Goal: Task Accomplishment & Management: Complete application form

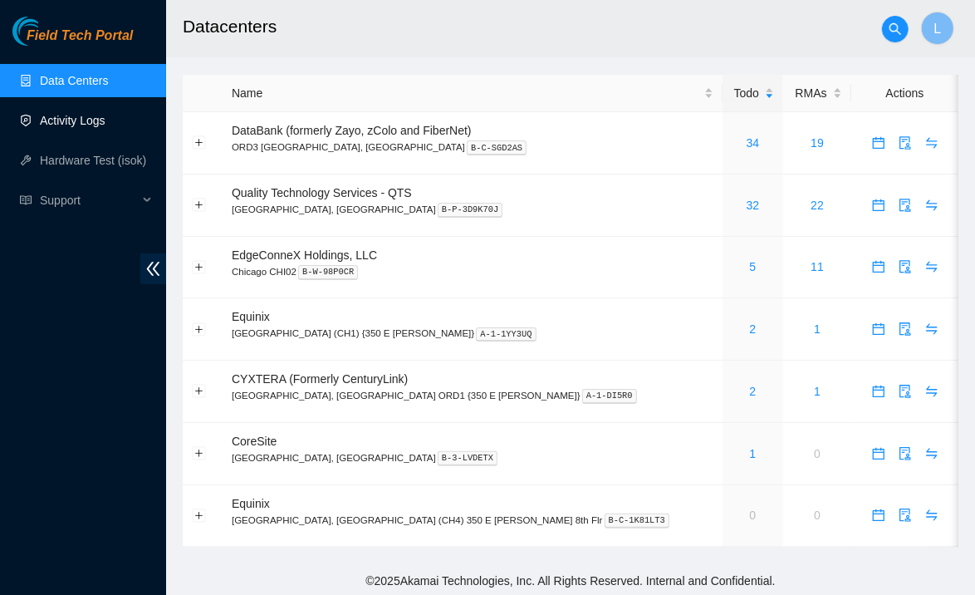
click at [69, 120] on link "Activity Logs" at bounding box center [73, 120] width 66 height 13
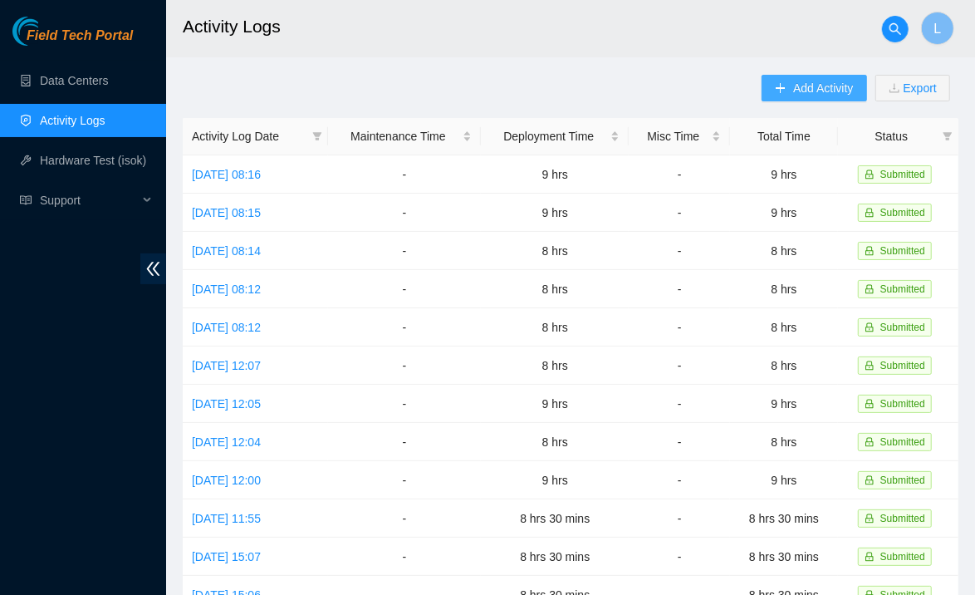
click at [795, 92] on span "Add Activity" at bounding box center [823, 88] width 60 height 18
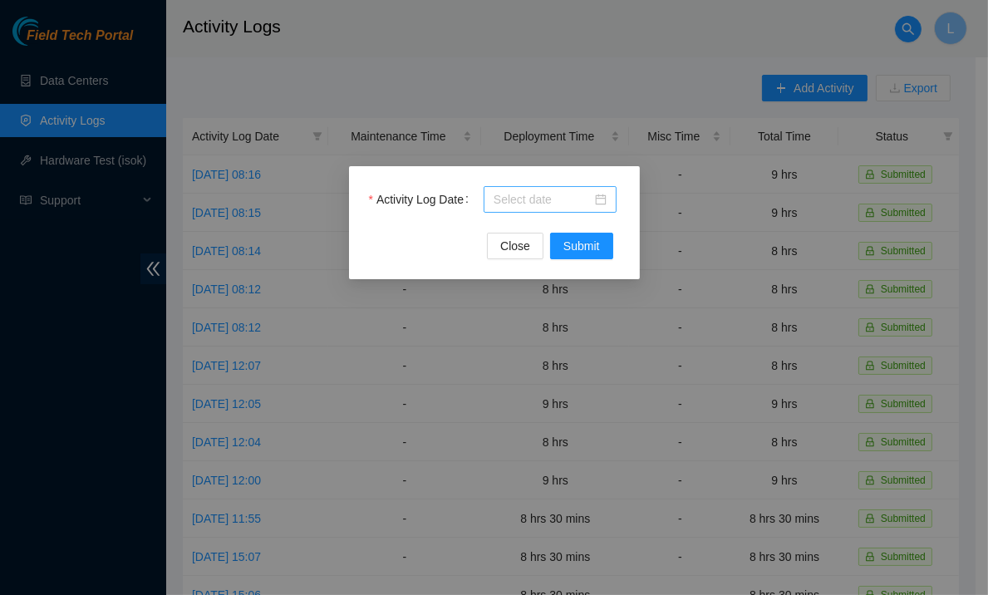
click at [523, 206] on input "Activity Log Date" at bounding box center [542, 199] width 98 height 18
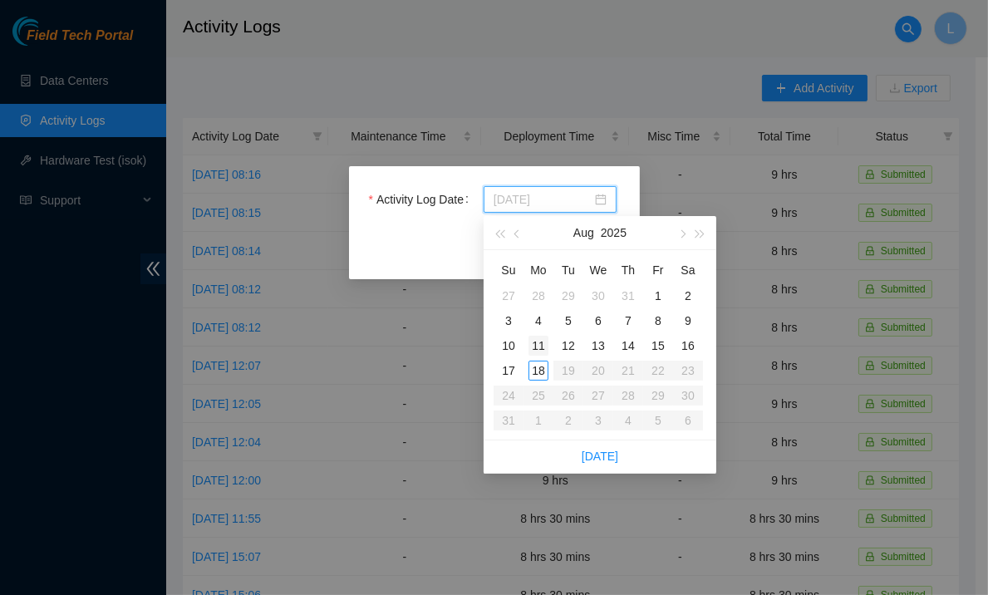
type input "2025-08-11"
click at [533, 345] on div "11" at bounding box center [538, 346] width 20 height 20
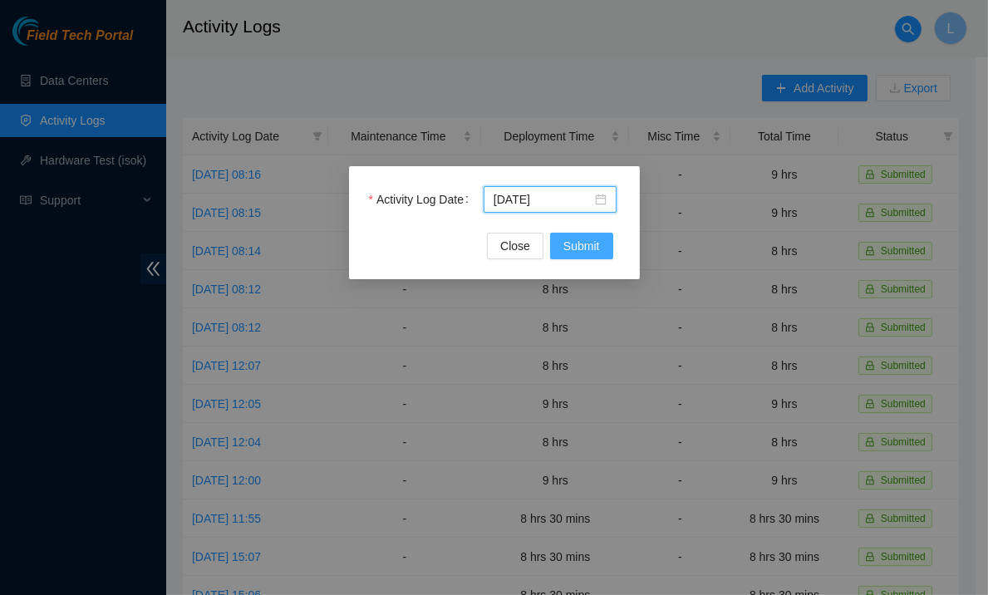
click at [582, 251] on span "Submit" at bounding box center [581, 246] width 37 height 18
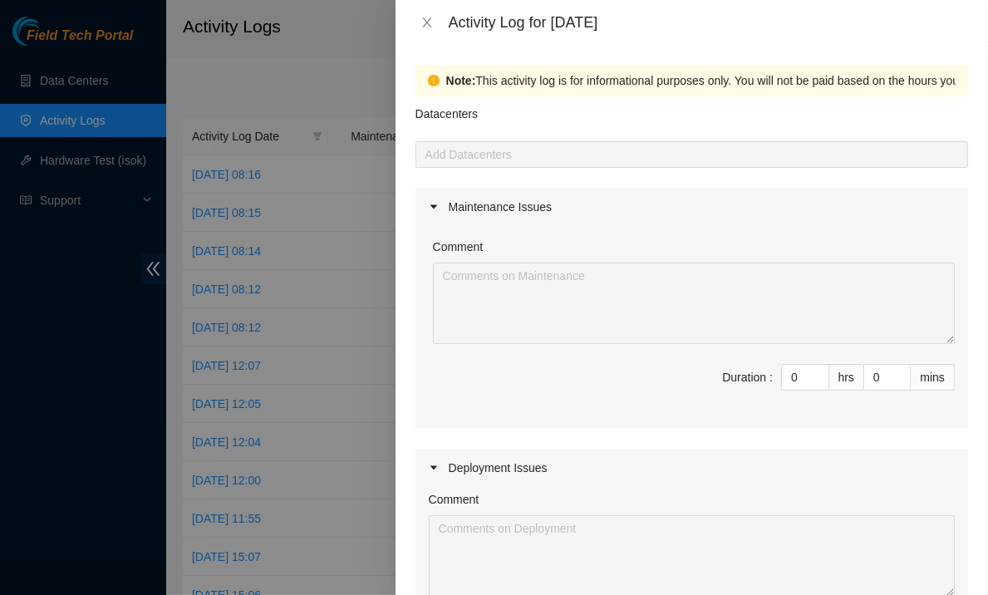
scroll to position [211, 0]
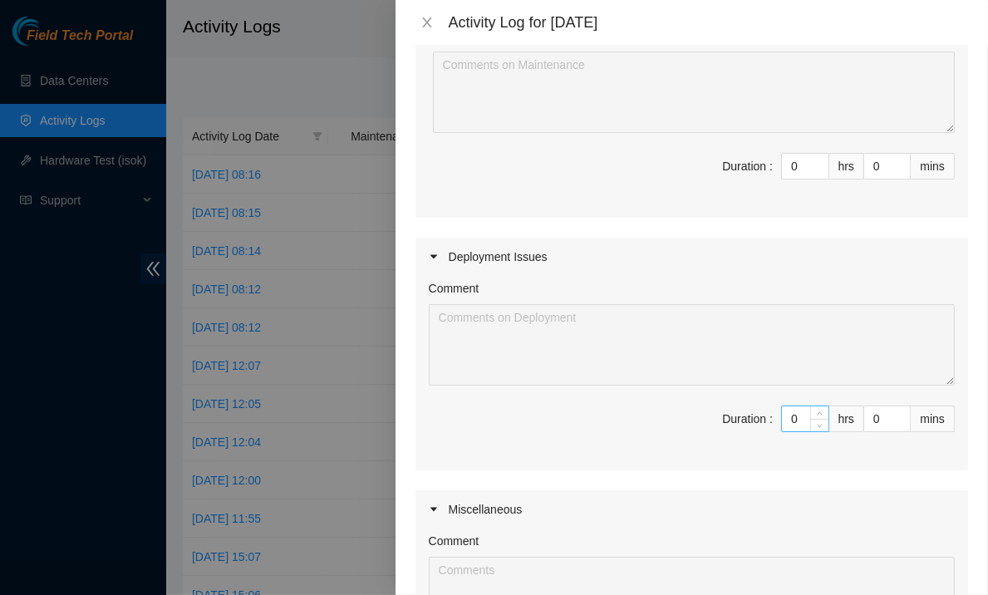
click at [788, 417] on input "0" at bounding box center [805, 418] width 47 height 25
type input "8"
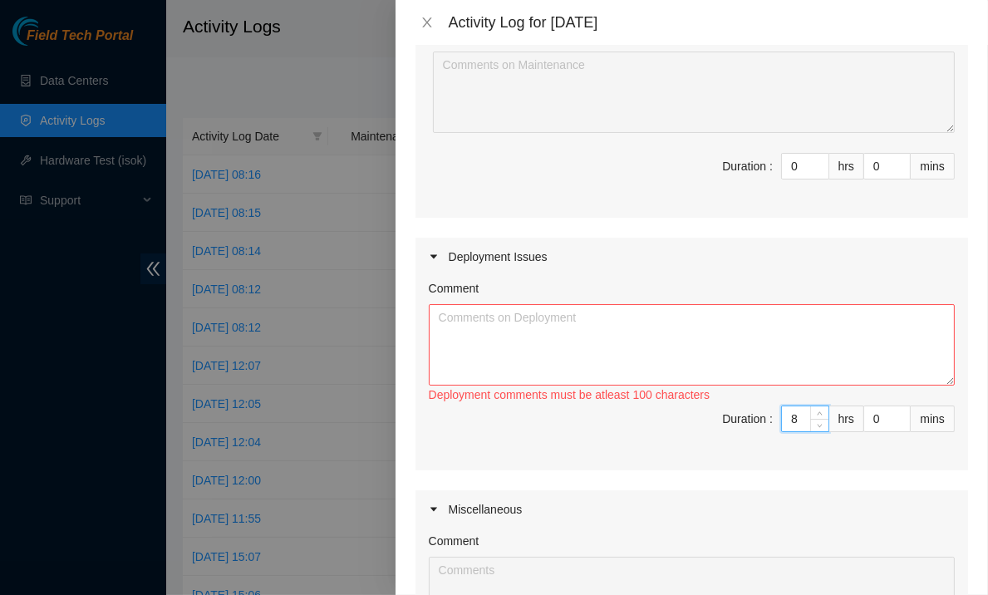
scroll to position [0, 0]
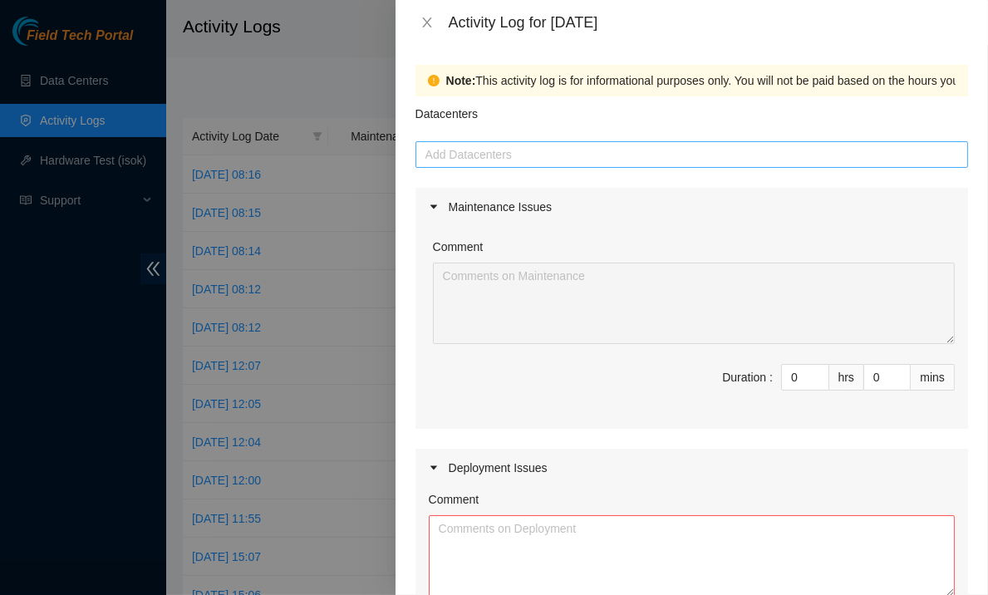
click at [566, 151] on div at bounding box center [692, 155] width 544 height 20
type input "8"
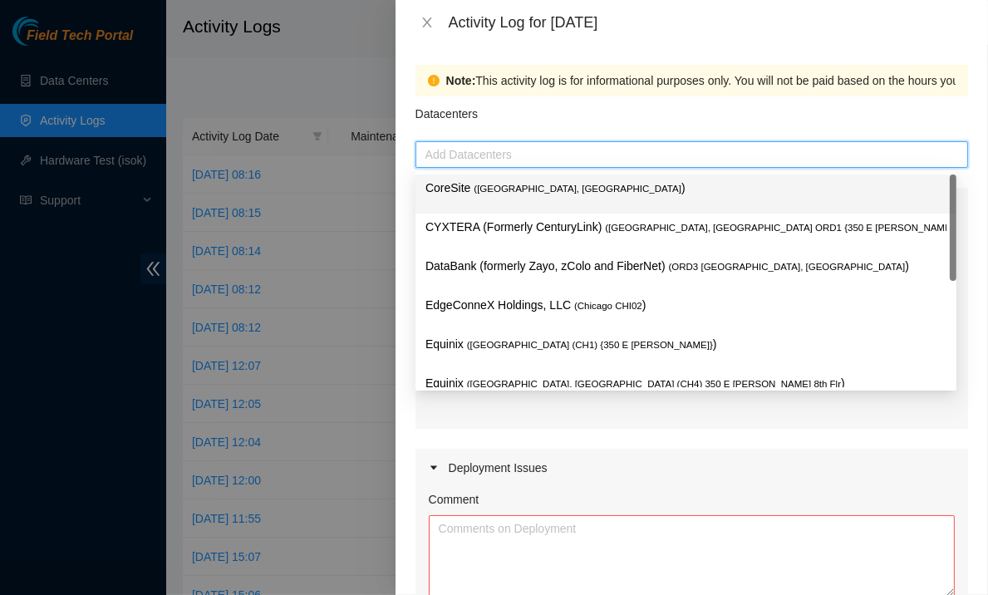
type input "q"
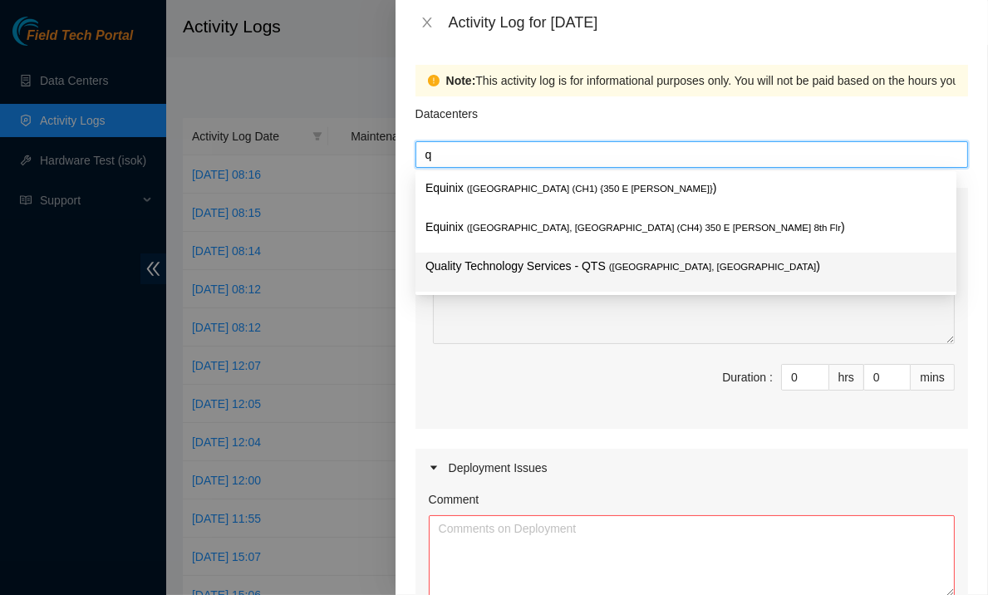
click at [484, 273] on p "Quality Technology Services - QTS ( Chicago, IL )" at bounding box center [685, 266] width 521 height 19
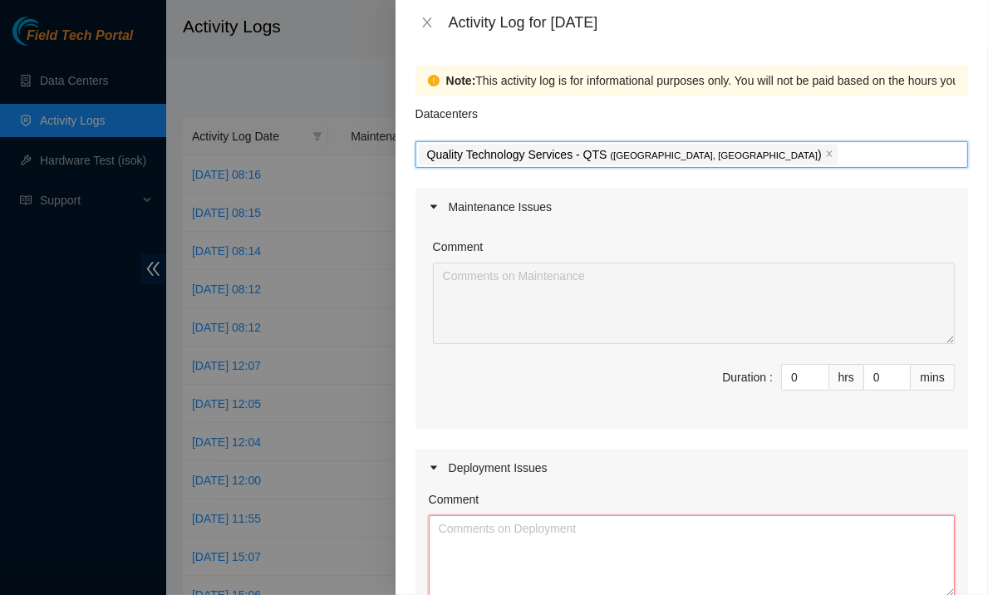
click at [523, 525] on textarea "Comment" at bounding box center [692, 555] width 526 height 81
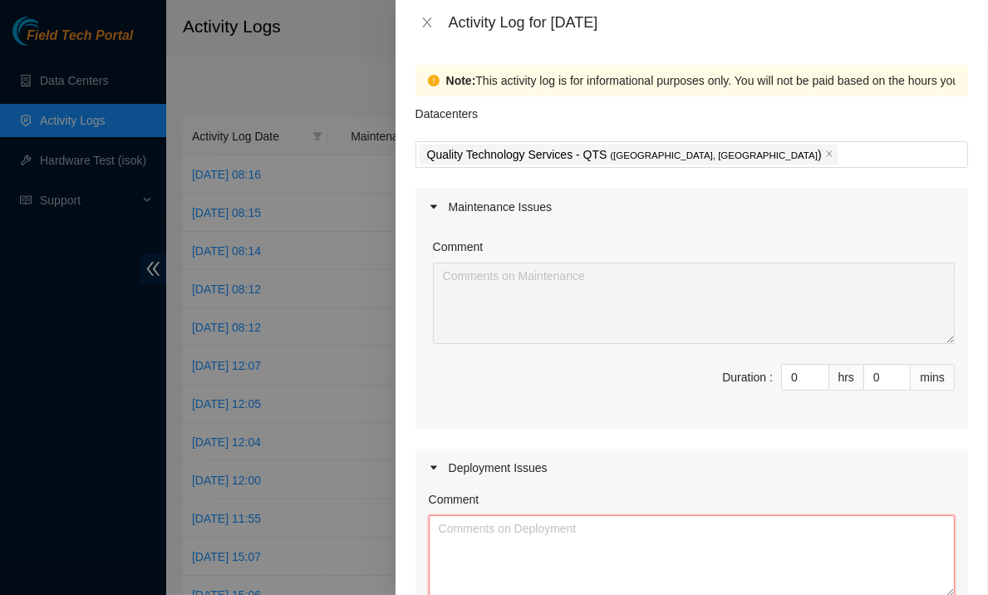
paste textarea "IY168 DP79607 IY166 DP79604 IY167 DP79605 IY155 DP77234 IY153 DP77235 IY156 DP7…"
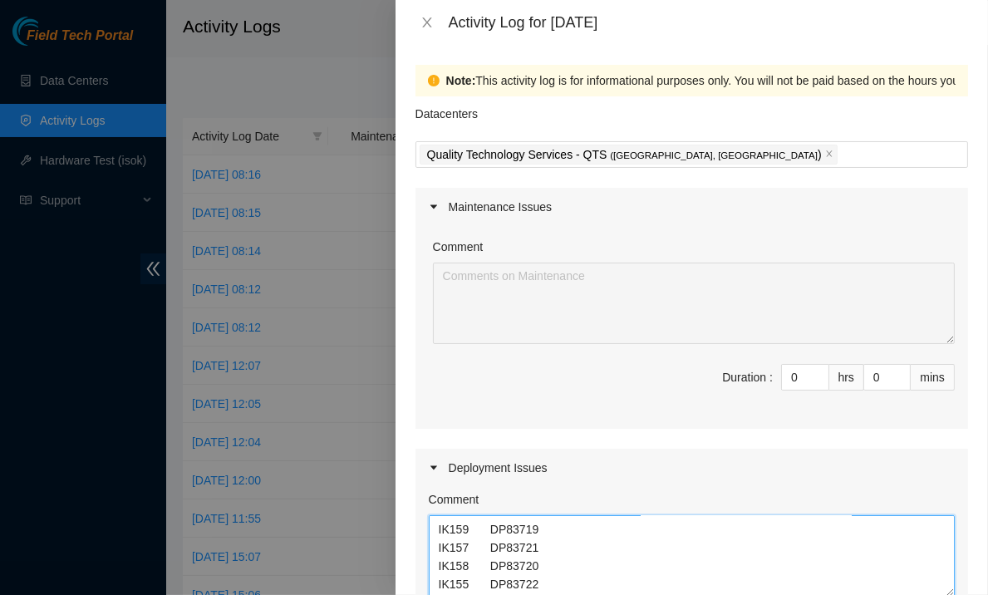
scroll to position [516, 0]
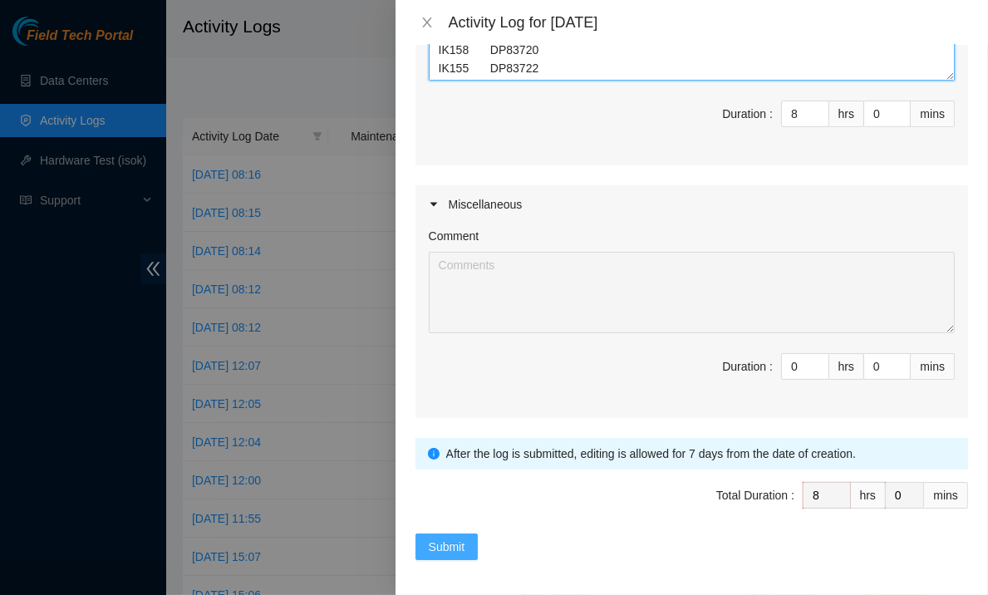
type textarea "IY168 DP79607 IY166 DP79604 IY167 DP79605 IY155 DP77234 IY153 DP77235 IY156 DP7…"
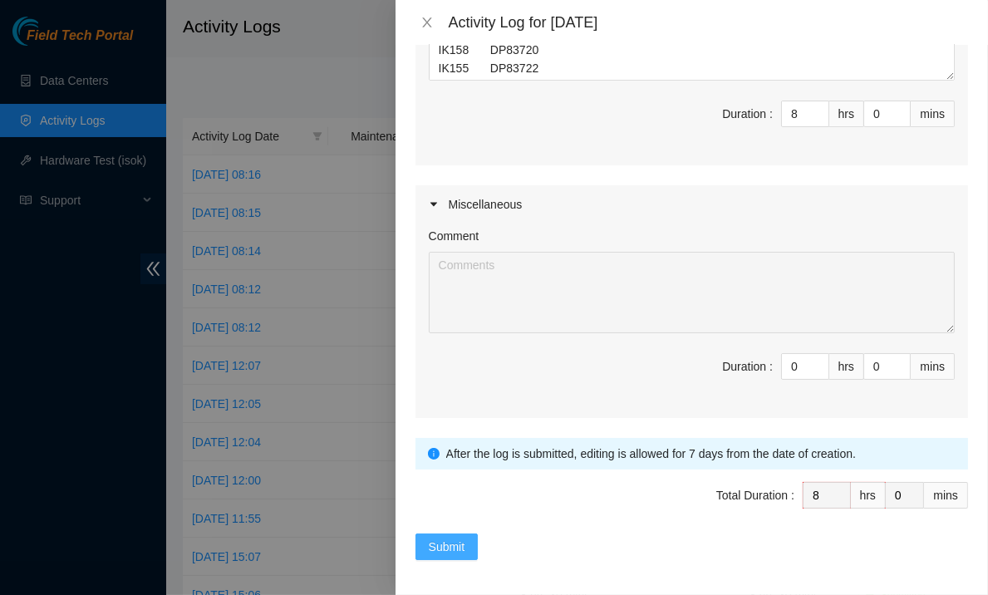
click at [449, 542] on span "Submit" at bounding box center [447, 546] width 37 height 18
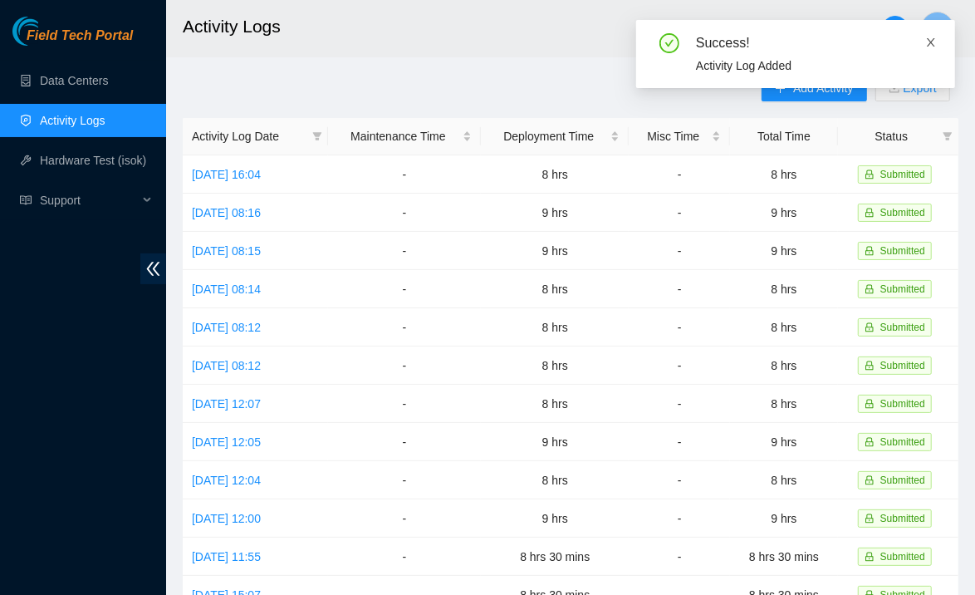
click at [937, 43] on icon "close" at bounding box center [931, 43] width 12 height 12
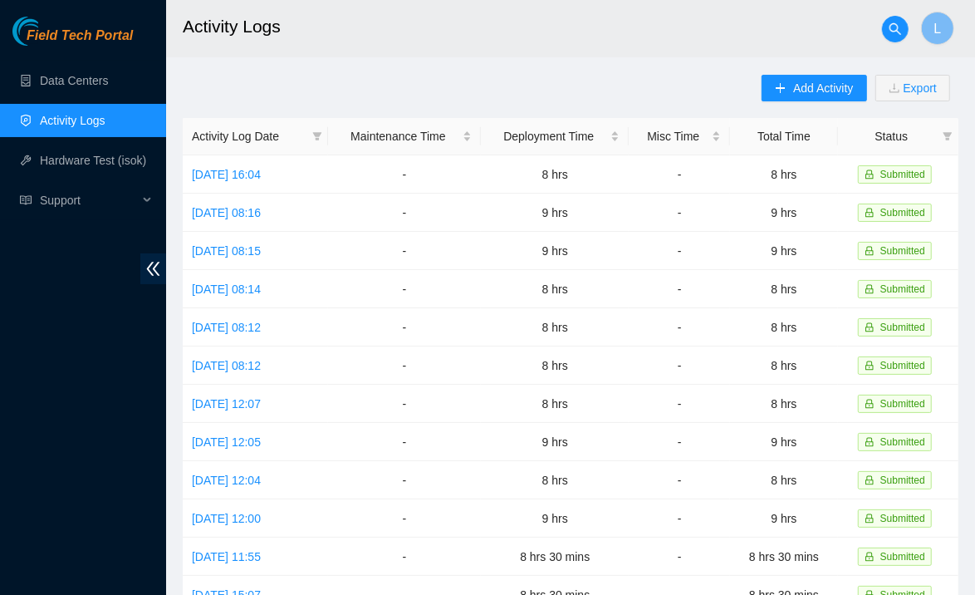
click at [825, 106] on div "Add Activity Export" at bounding box center [860, 96] width 197 height 43
click at [827, 94] on span "Add Activity" at bounding box center [823, 88] width 60 height 18
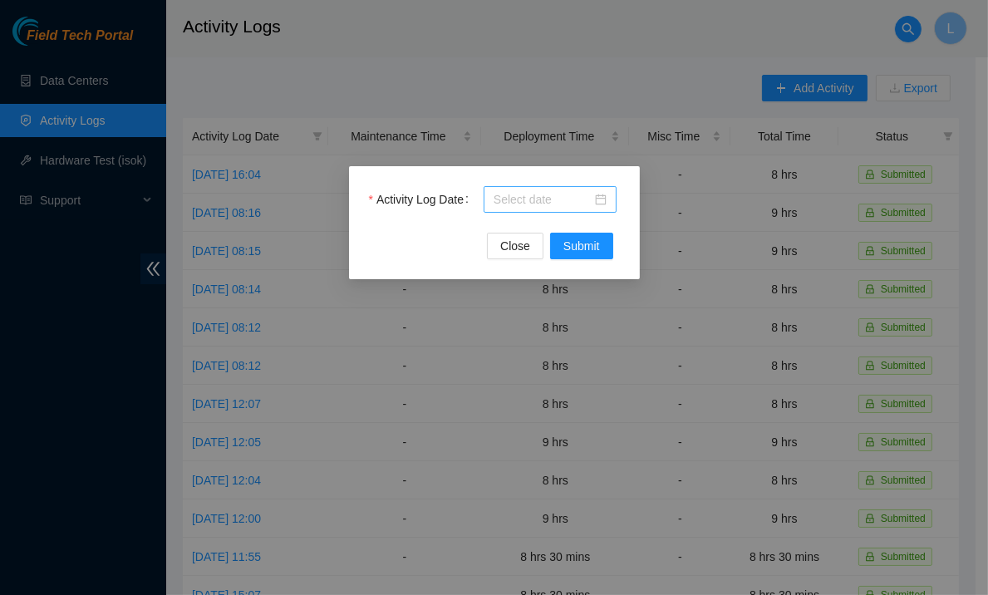
click at [525, 199] on input "Activity Log Date" at bounding box center [542, 199] width 98 height 18
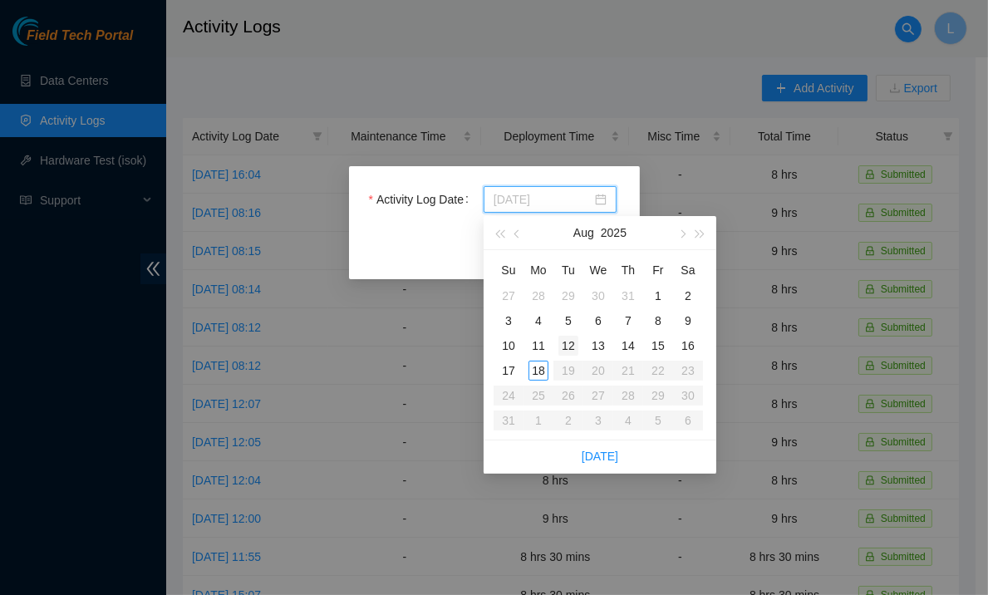
type input "2025-08-12"
click at [565, 344] on div "12" at bounding box center [568, 346] width 20 height 20
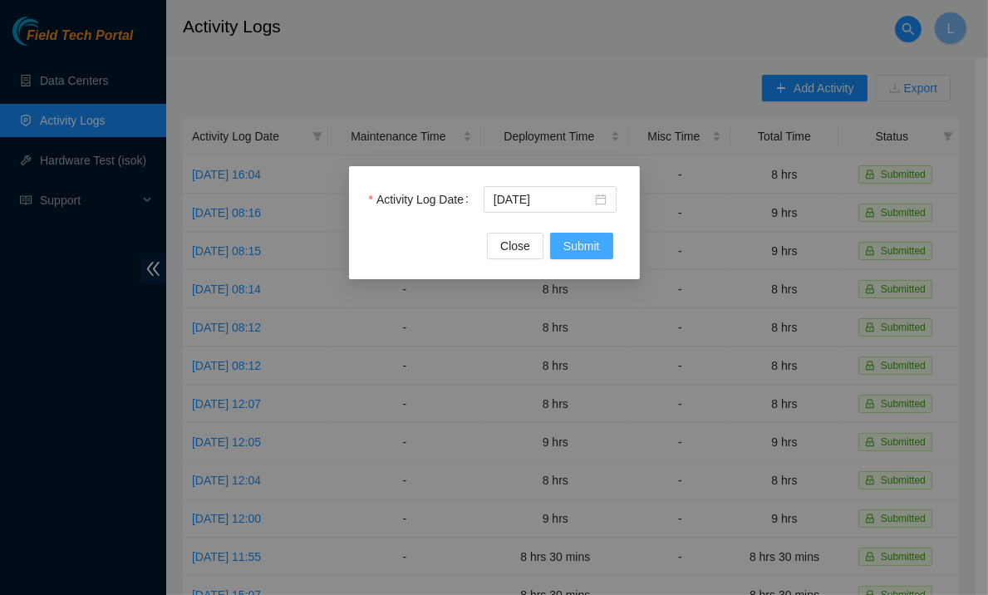
click at [589, 241] on span "Submit" at bounding box center [581, 246] width 37 height 18
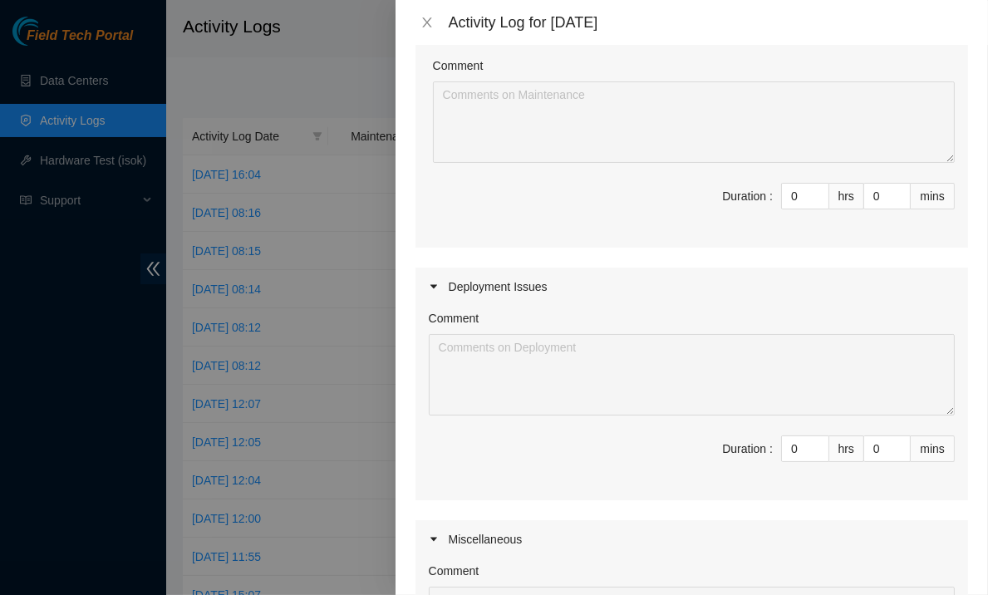
scroll to position [184, 0]
click at [783, 444] on input "0" at bounding box center [805, 445] width 47 height 25
type input "8"
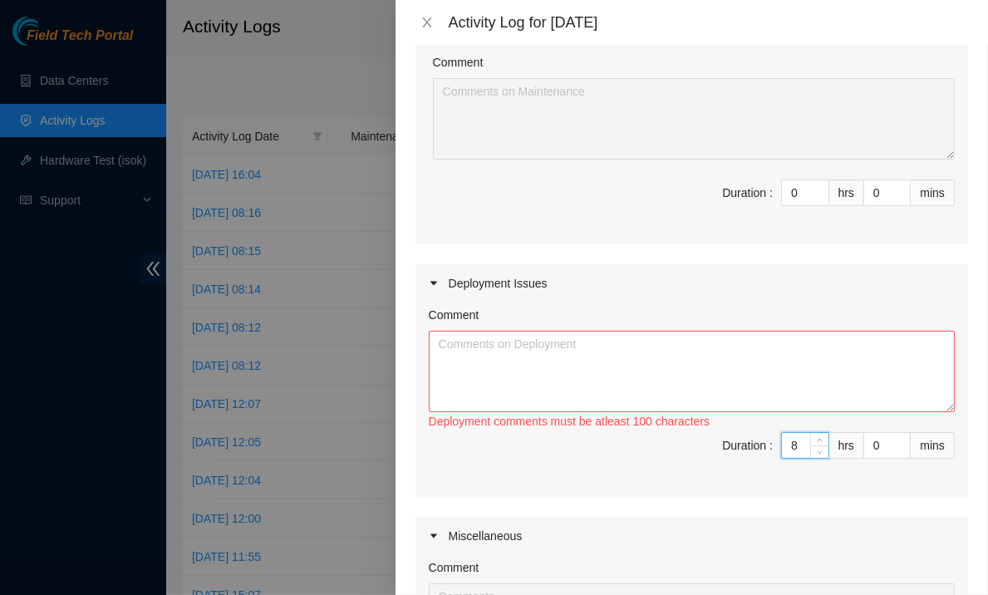
type input "8"
click at [685, 401] on textarea "Comment" at bounding box center [692, 371] width 526 height 81
paste textarea "IY168 DP79607 IY166 DP79604 IY167 DP79605 IY155 DP77234 IY153 DP77235 IY156 DP7…"
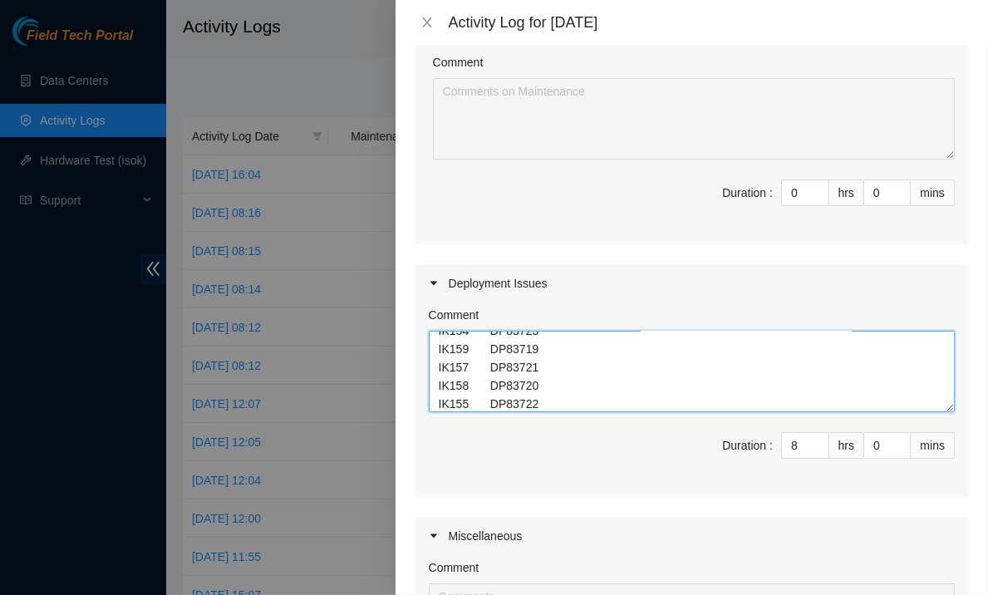
scroll to position [0, 0]
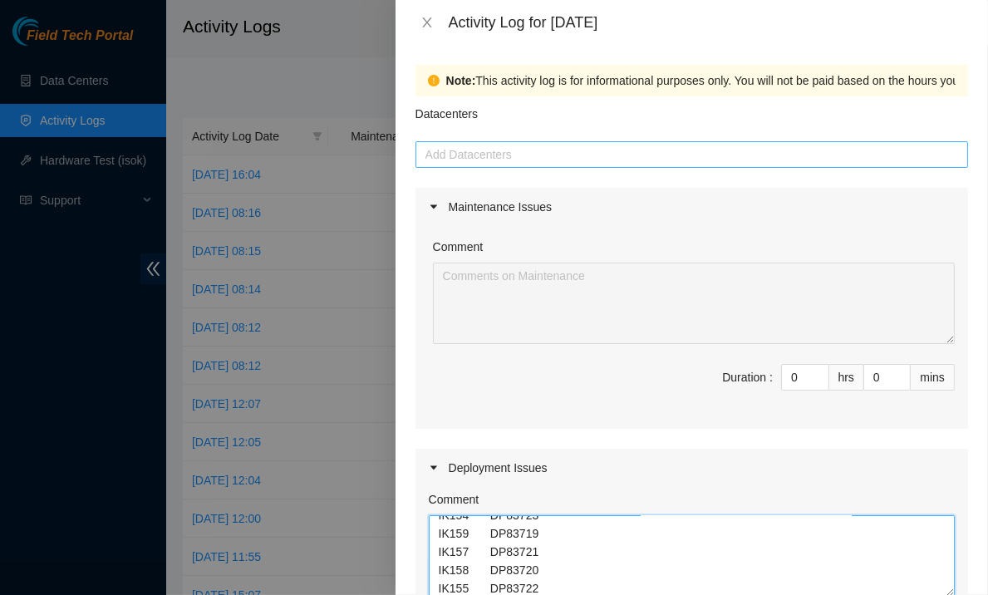
click at [566, 152] on div at bounding box center [692, 155] width 544 height 20
type textarea "IY168 DP79607 IY166 DP79604 IY167 DP79605 IY155 DP77234 IY153 DP77235 IY156 DP7…"
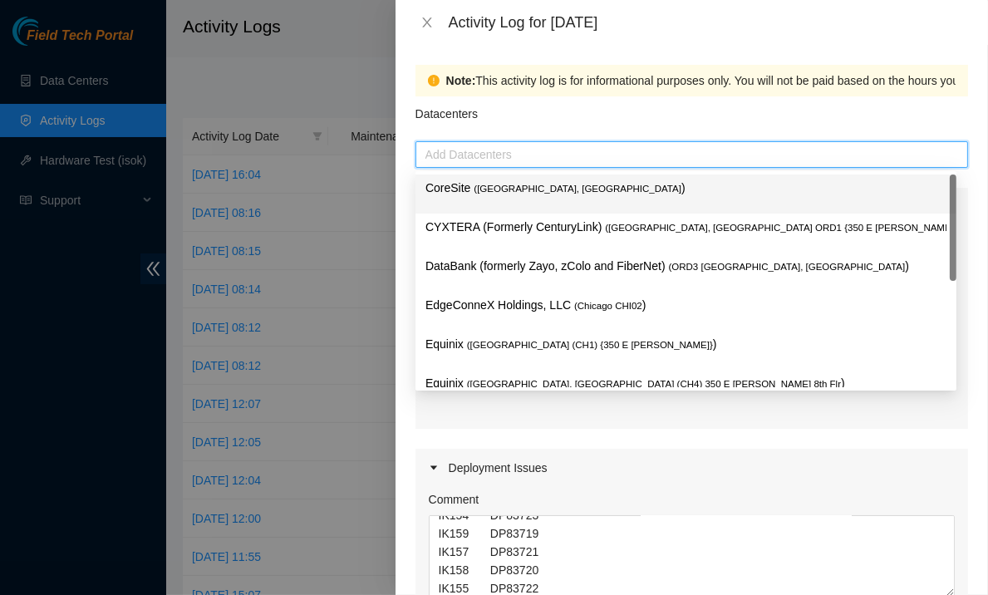
type input "q"
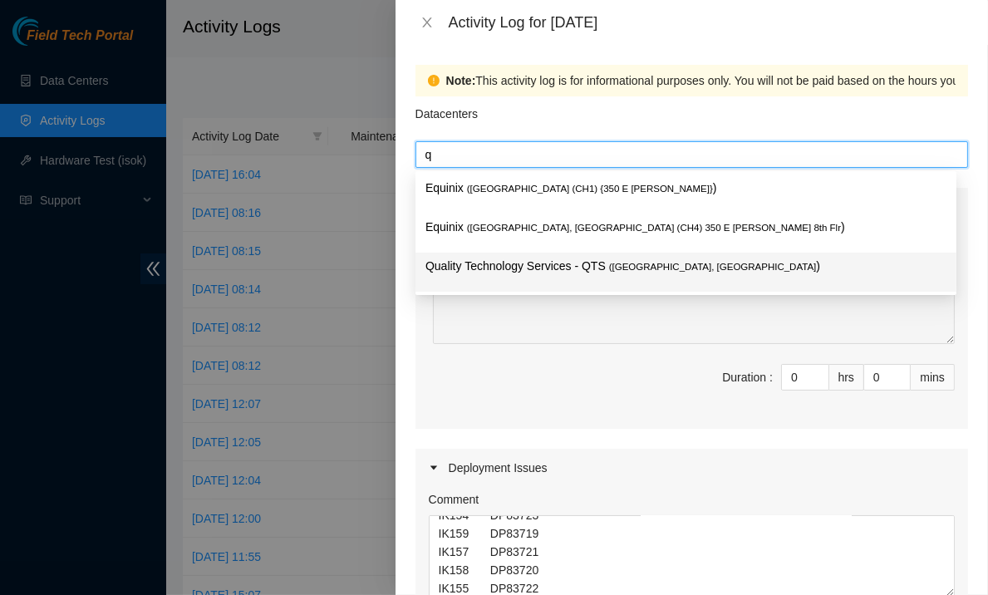
click at [503, 268] on p "Quality Technology Services - QTS ( Chicago, IL )" at bounding box center [685, 266] width 521 height 19
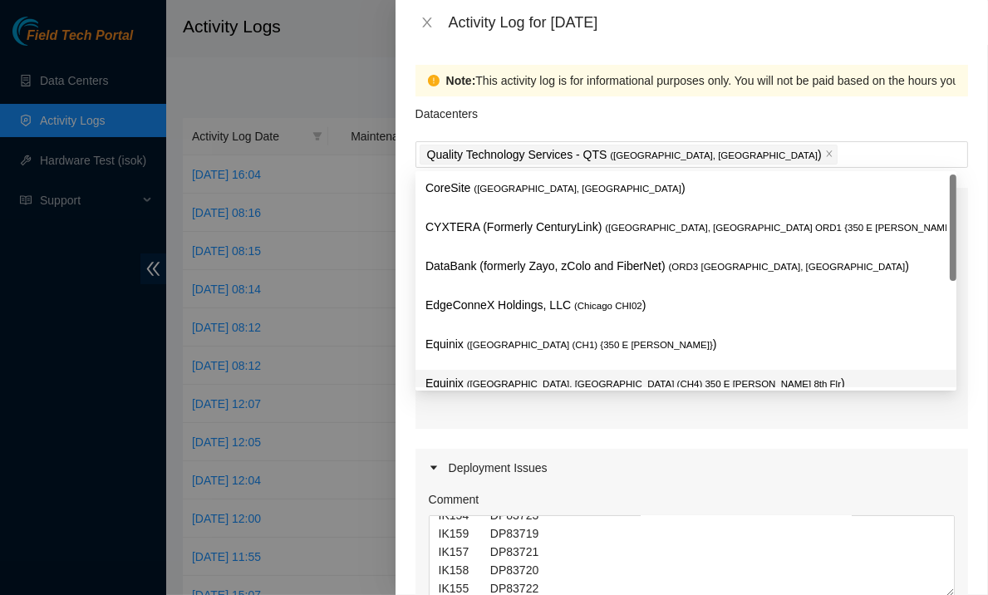
click at [469, 436] on div "Maintenance Issues Comment Duration : 0 hrs 0 mins Deployment Issues Comment IY…" at bounding box center [691, 561] width 552 height 746
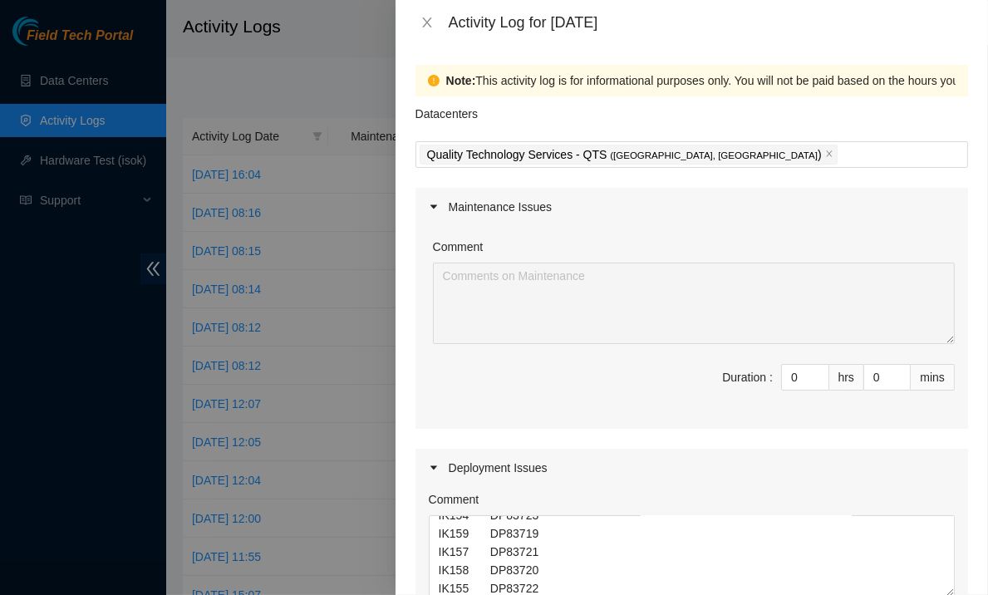
scroll to position [516, 0]
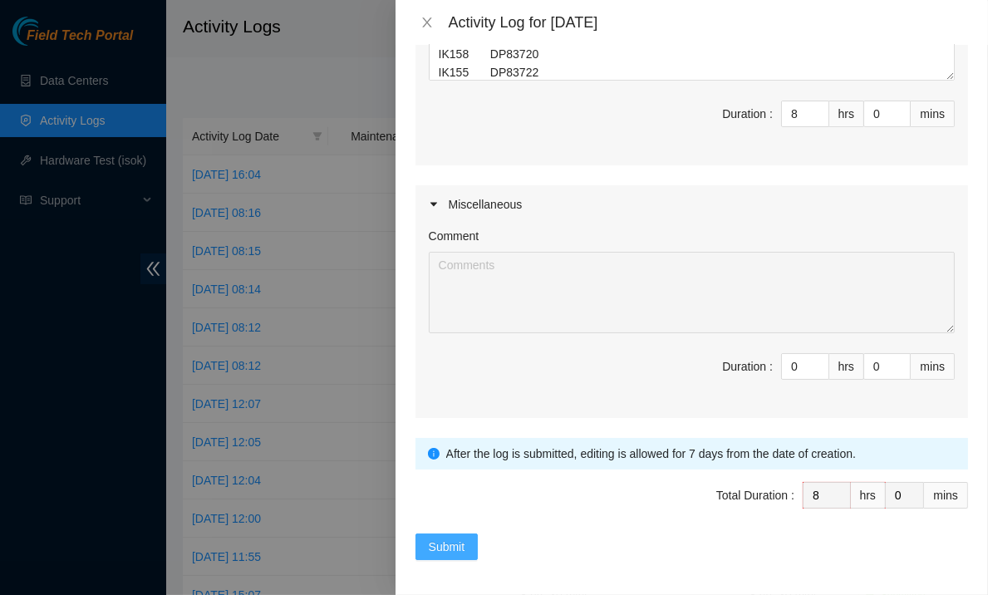
click at [448, 537] on span "Submit" at bounding box center [447, 546] width 37 height 18
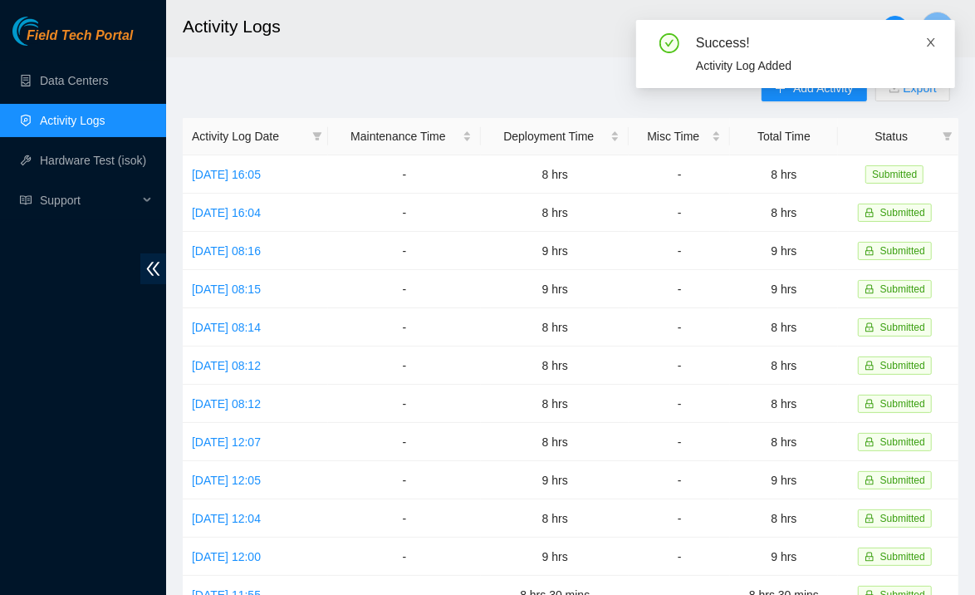
click at [928, 46] on icon "close" at bounding box center [931, 42] width 8 height 8
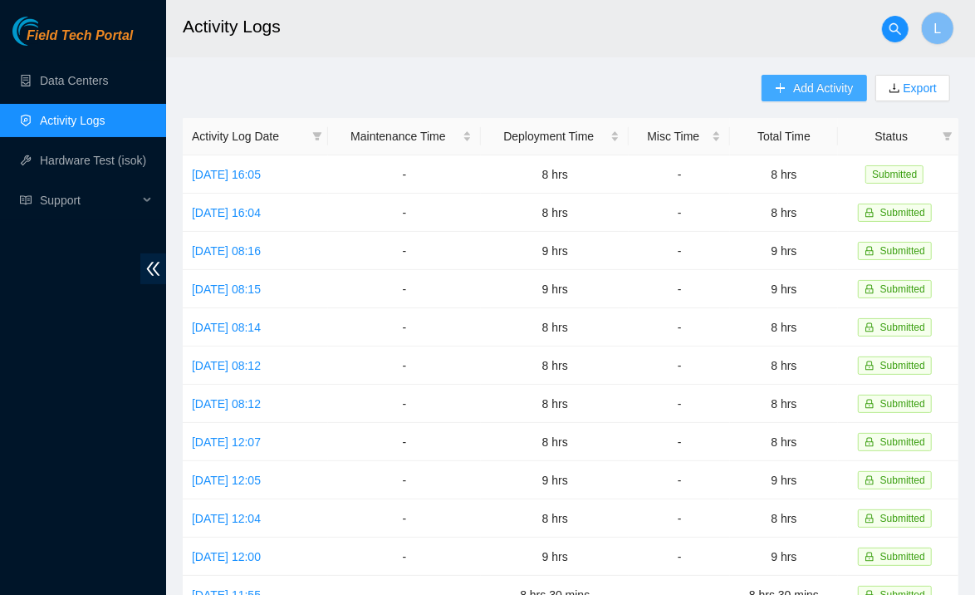
click at [780, 97] on button "Add Activity" at bounding box center [814, 88] width 105 height 27
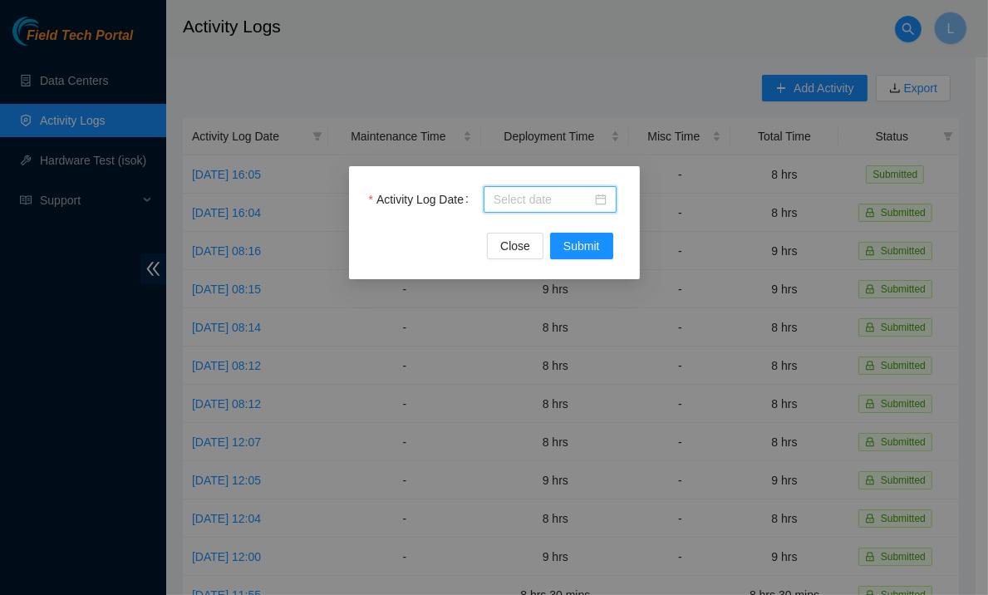
click at [558, 195] on input "Activity Log Date" at bounding box center [542, 199] width 98 height 18
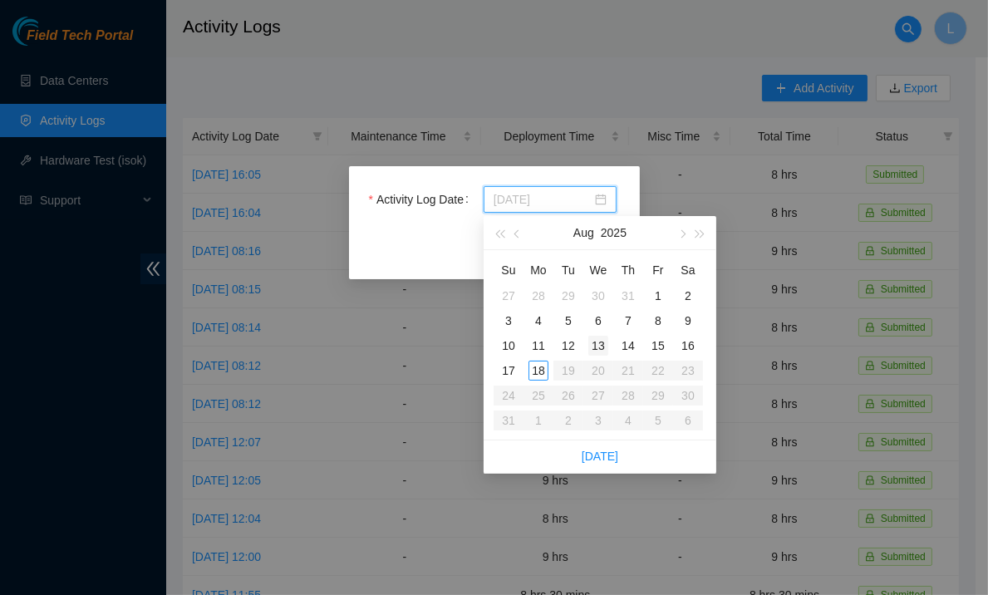
type input "2025-08-13"
click at [600, 343] on div "13" at bounding box center [598, 346] width 20 height 20
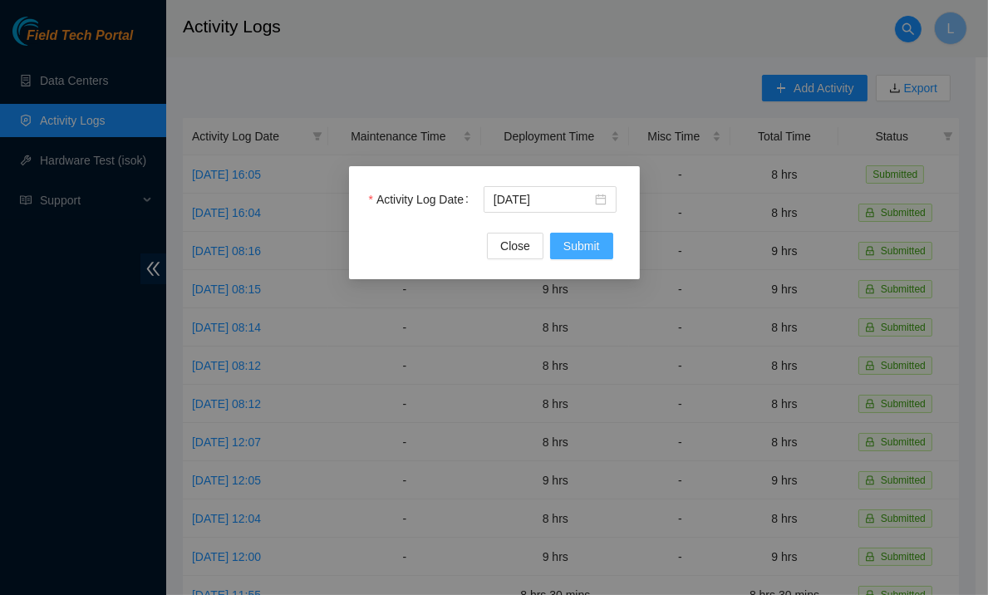
click at [581, 250] on span "Submit" at bounding box center [581, 246] width 37 height 18
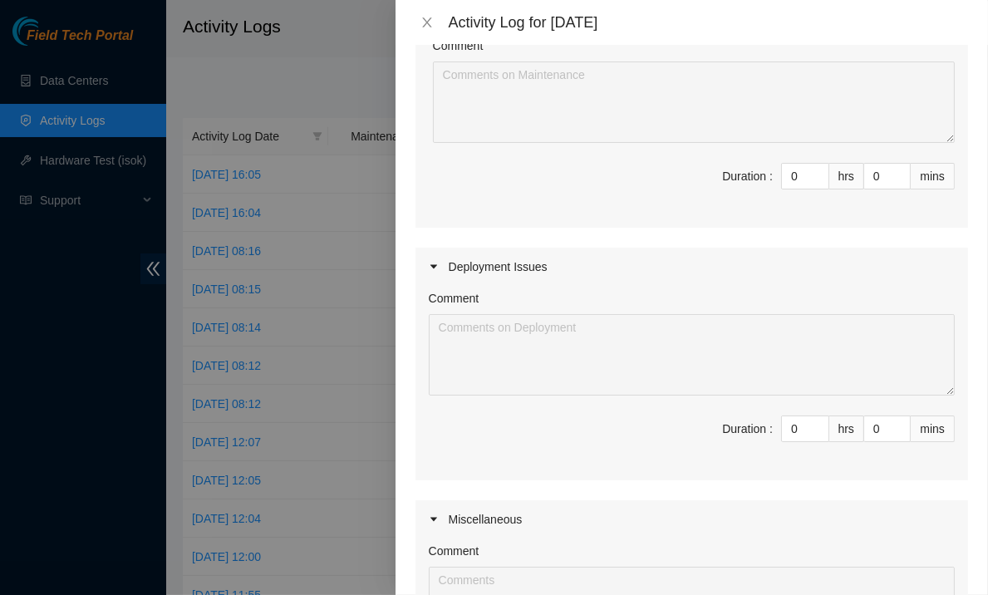
scroll to position [203, 0]
click at [788, 433] on input "0" at bounding box center [805, 427] width 47 height 25
type input "7"
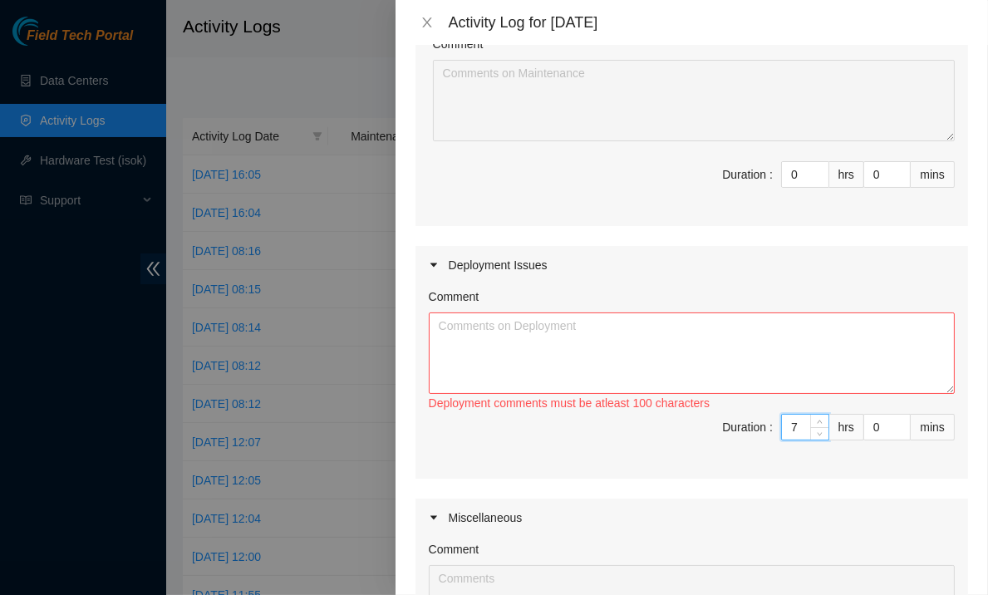
type input "7"
click at [751, 356] on textarea "Comment" at bounding box center [692, 352] width 526 height 81
paste textarea "IY168 DP79607 IY166 DP79604 IY167 DP79605 IY155 DP77234 IY153 DP77235 IY156 DP7…"
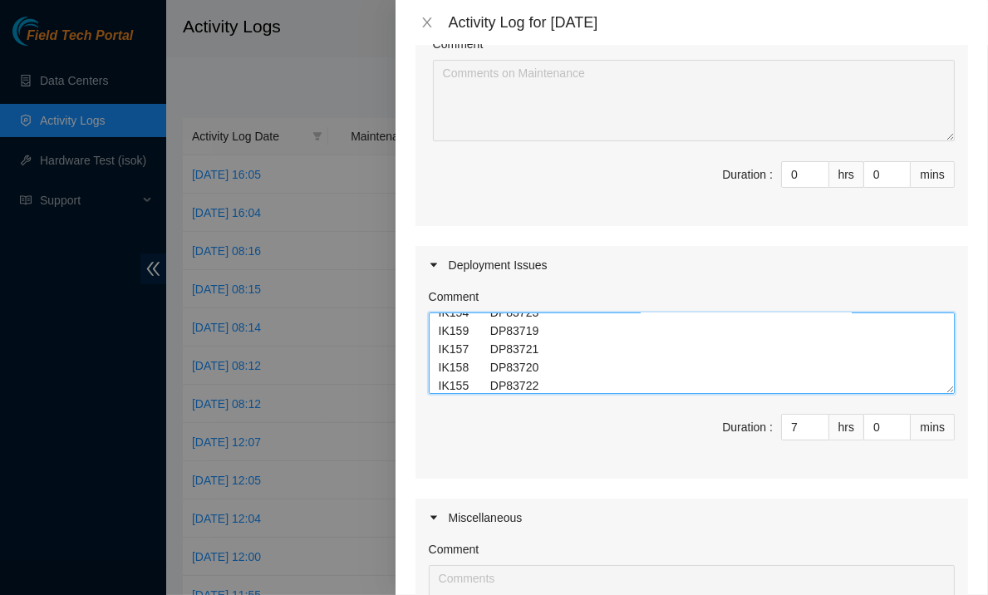
scroll to position [0, 0]
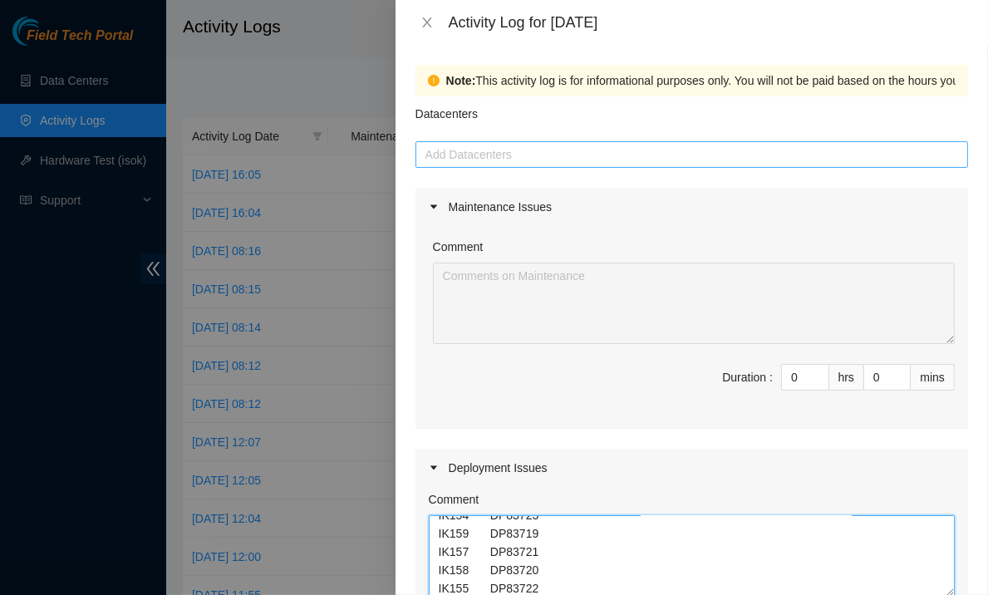
click at [559, 160] on div at bounding box center [692, 155] width 544 height 20
type textarea "IY168 DP79607 IY166 DP79604 IY167 DP79605 IY155 DP77234 IY153 DP77235 IY156 DP7…"
type input "q"
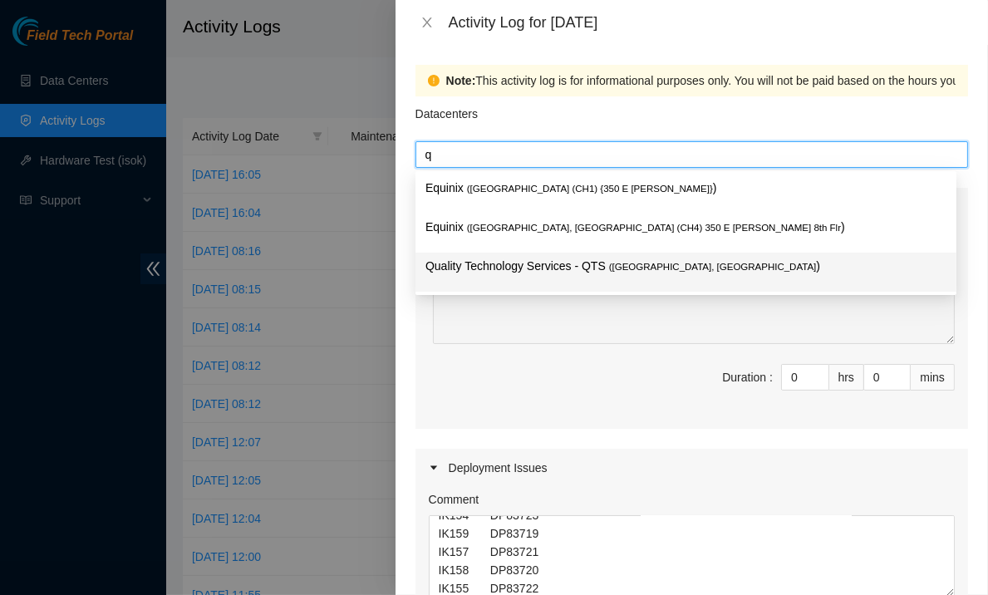
click at [477, 282] on div "Quality Technology Services - QTS ( Chicago, IL )" at bounding box center [685, 272] width 521 height 31
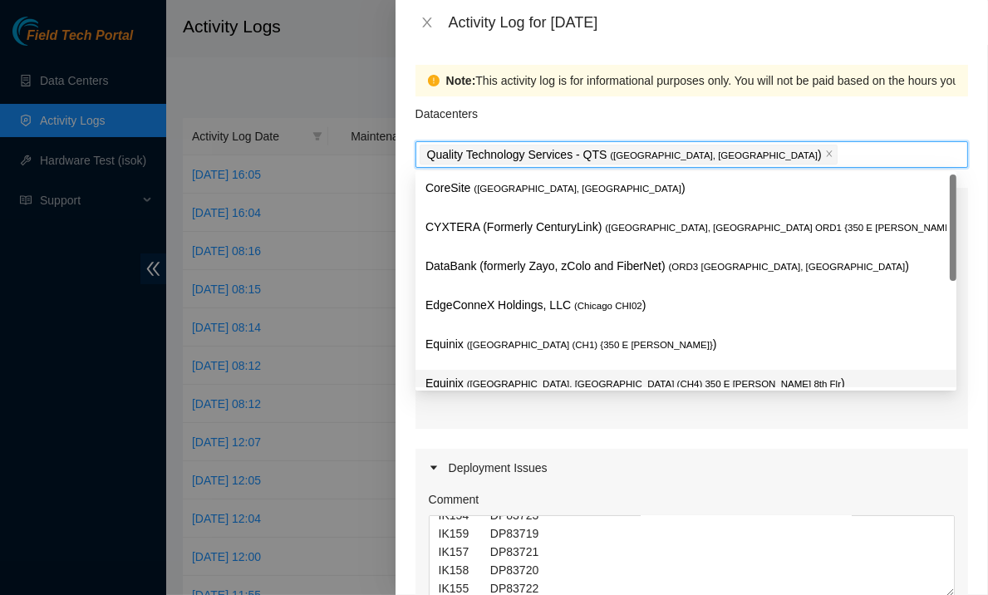
click at [400, 421] on div "Note: This activity log is for informational purposes only. You will not be pai…" at bounding box center [691, 320] width 592 height 550
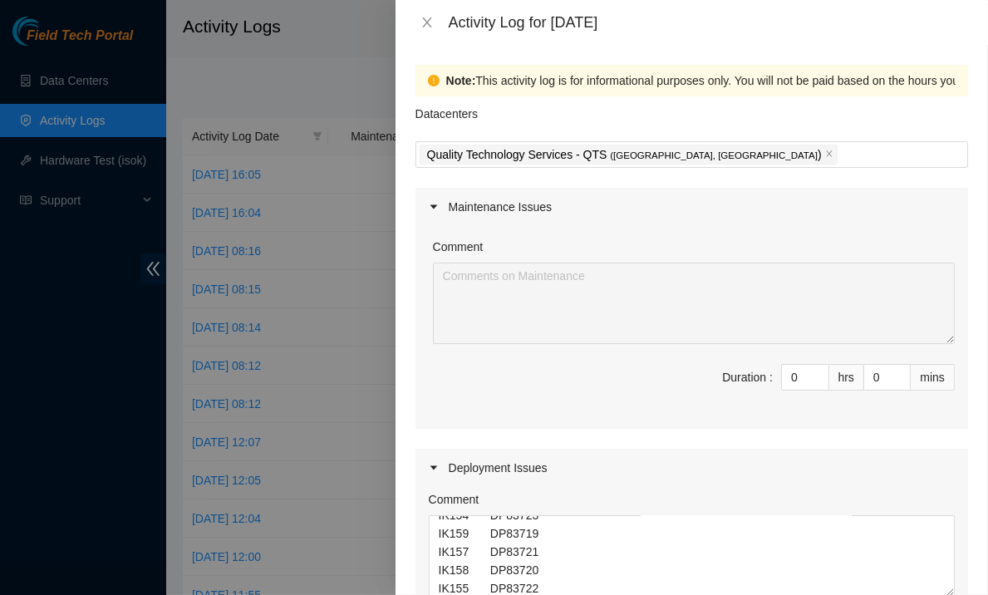
scroll to position [516, 0]
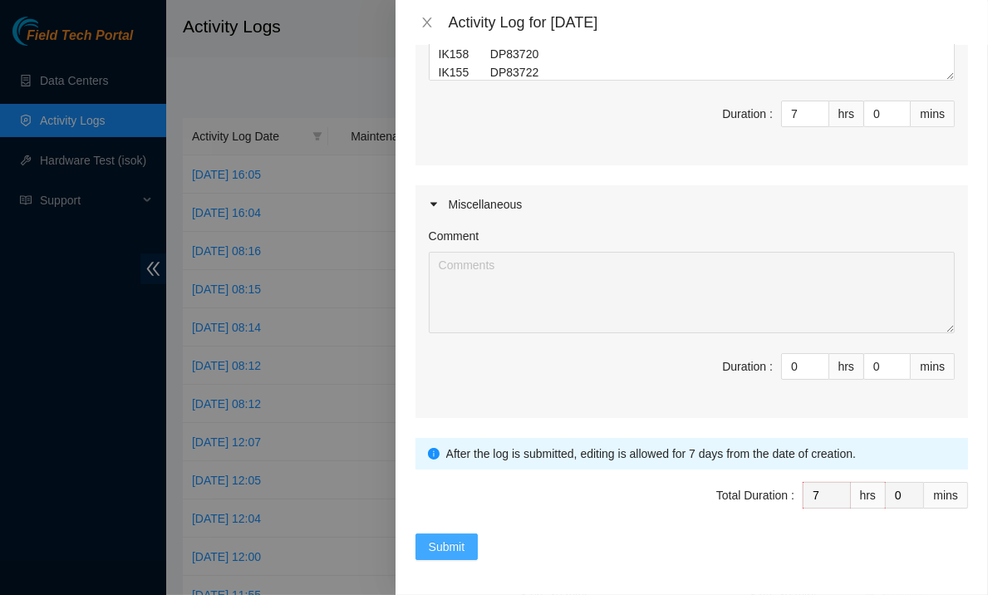
click at [434, 542] on span "Submit" at bounding box center [447, 546] width 37 height 18
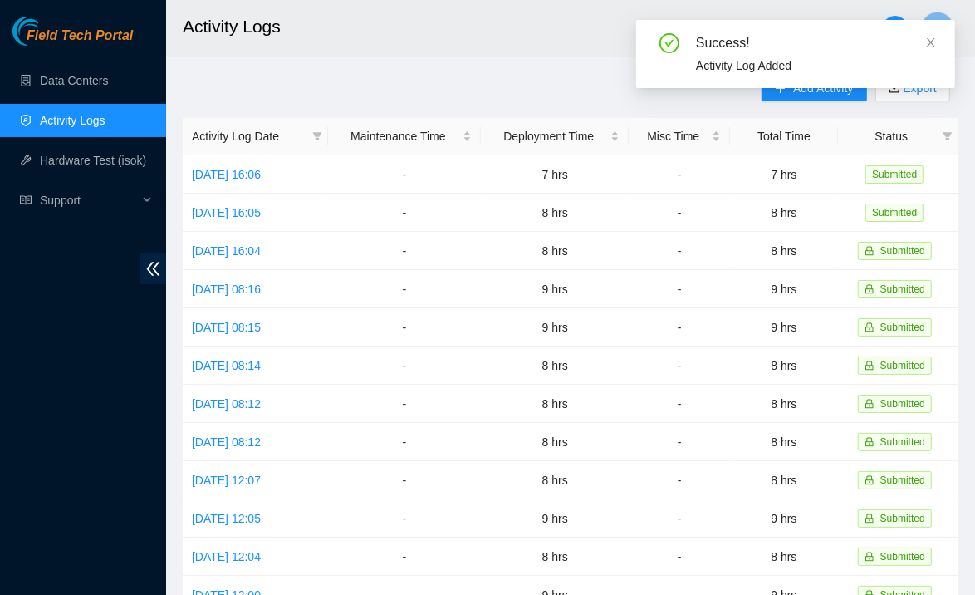
click at [812, 94] on div "Success! Activity Log Added" at bounding box center [795, 60] width 319 height 81
click at [940, 45] on div "Success! Activity Log Added" at bounding box center [795, 54] width 319 height 68
click at [933, 44] on icon "close" at bounding box center [931, 42] width 8 height 8
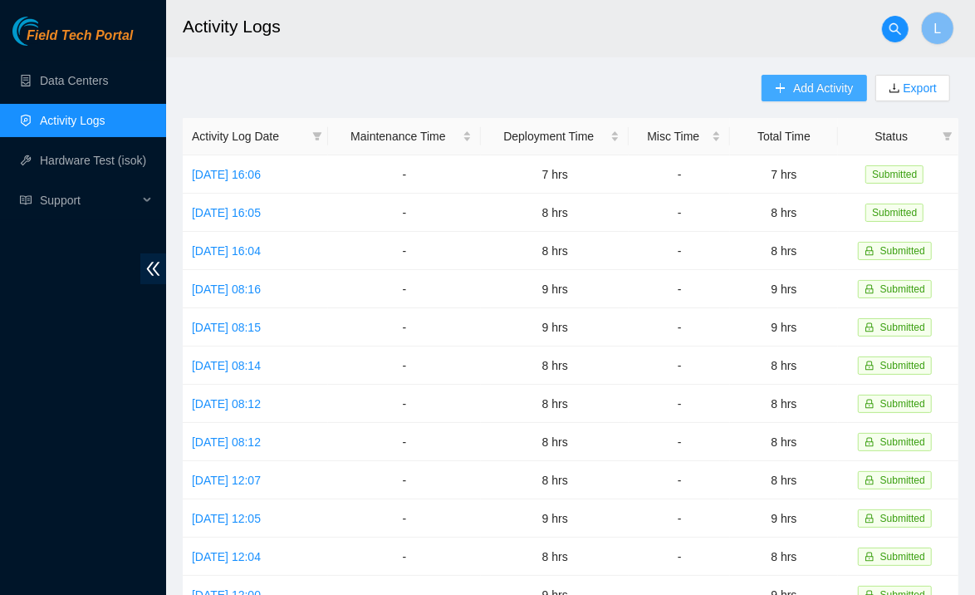
click at [788, 84] on button "Add Activity" at bounding box center [814, 88] width 105 height 27
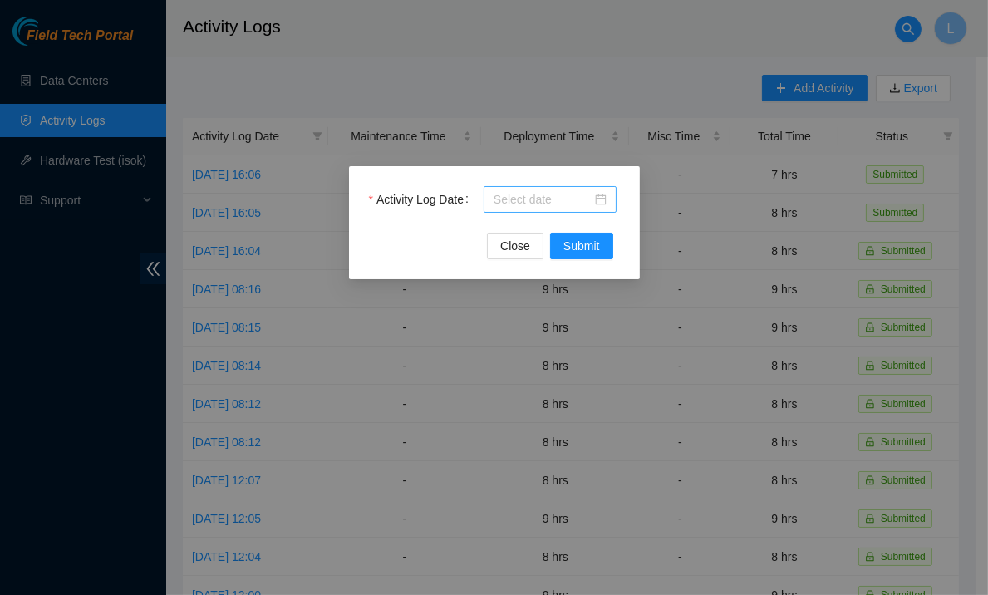
click at [518, 199] on input "Activity Log Date" at bounding box center [542, 199] width 98 height 18
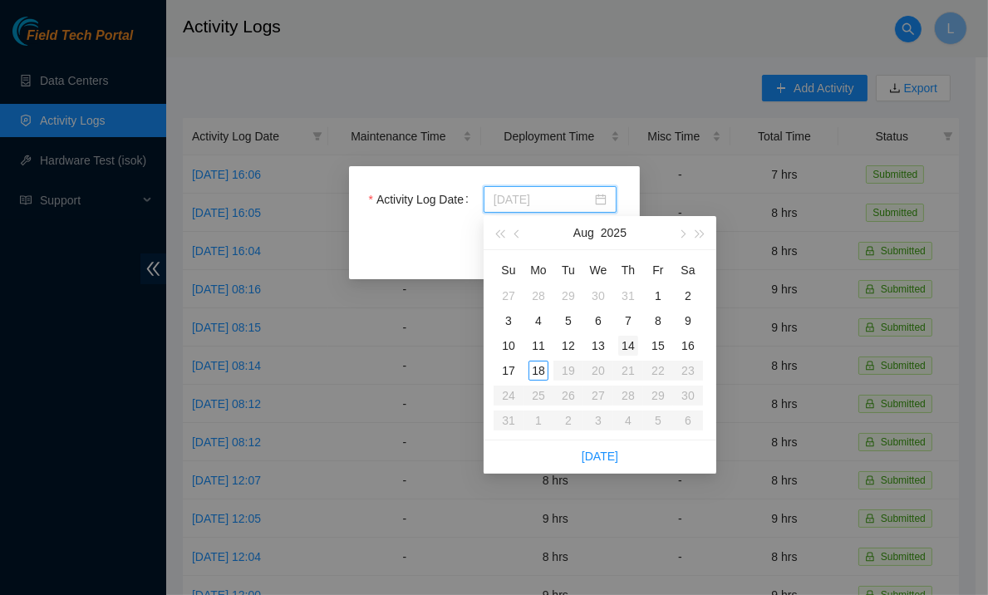
type input "2025-08-14"
click at [630, 344] on div "14" at bounding box center [628, 346] width 20 height 20
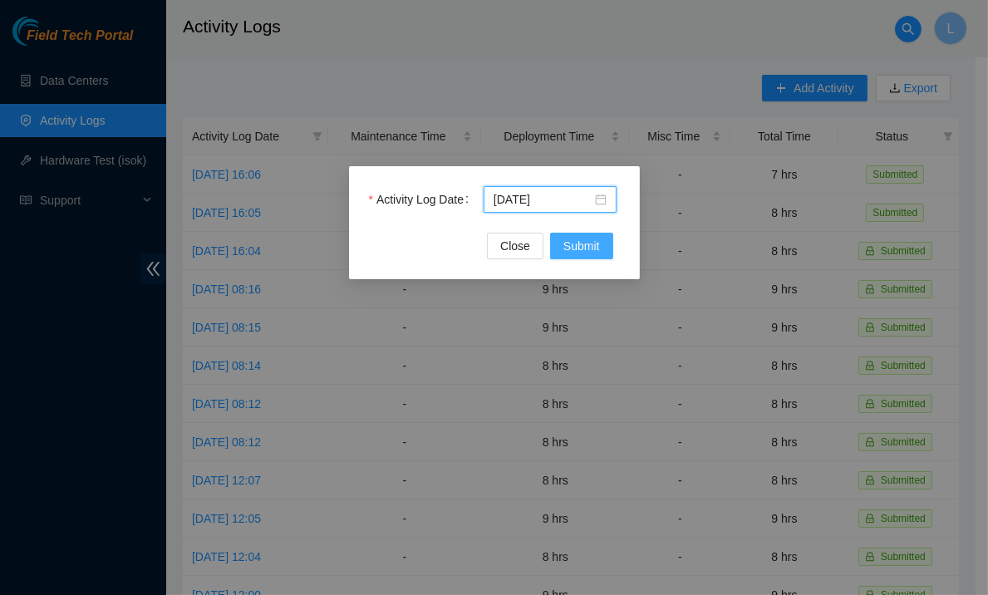
click at [602, 245] on button "Submit" at bounding box center [581, 246] width 63 height 27
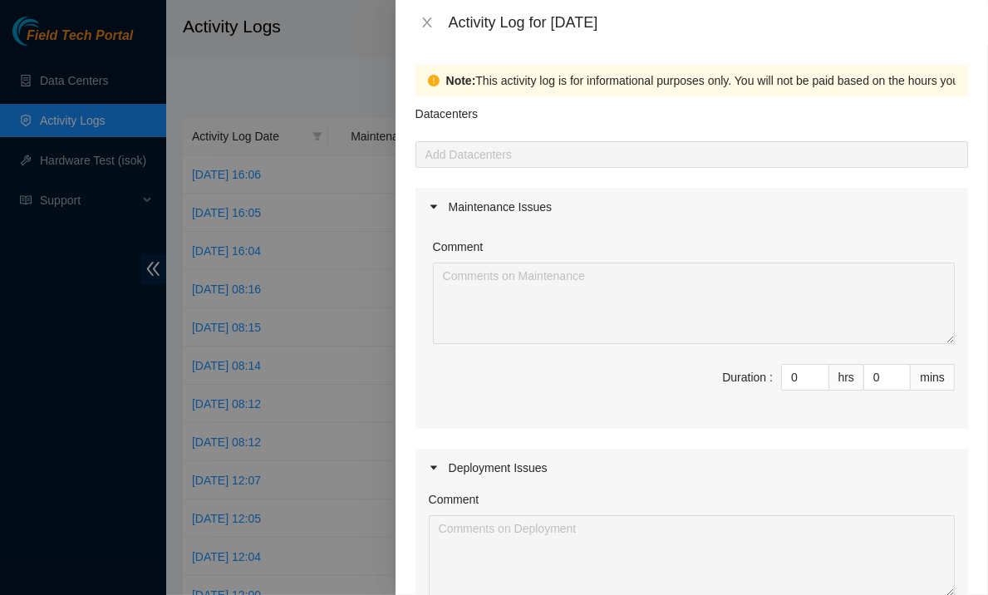
scroll to position [184, 0]
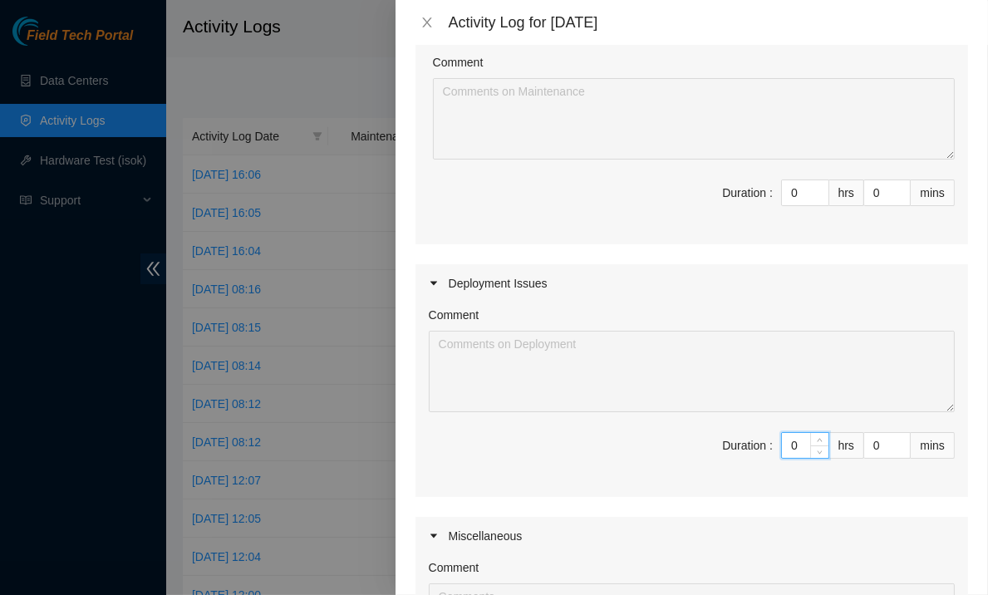
click at [787, 444] on input "0" at bounding box center [805, 445] width 47 height 25
type input "8"
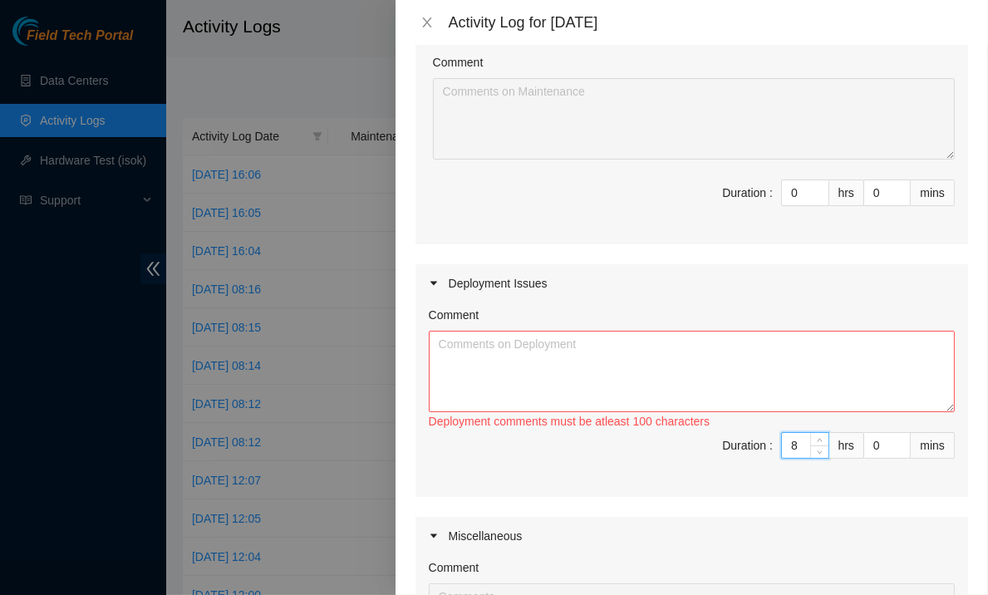
type input "8"
click at [849, 446] on div "hrs" at bounding box center [846, 445] width 35 height 27
click at [864, 445] on input "0" at bounding box center [887, 445] width 46 height 25
type input "03"
type input "3"
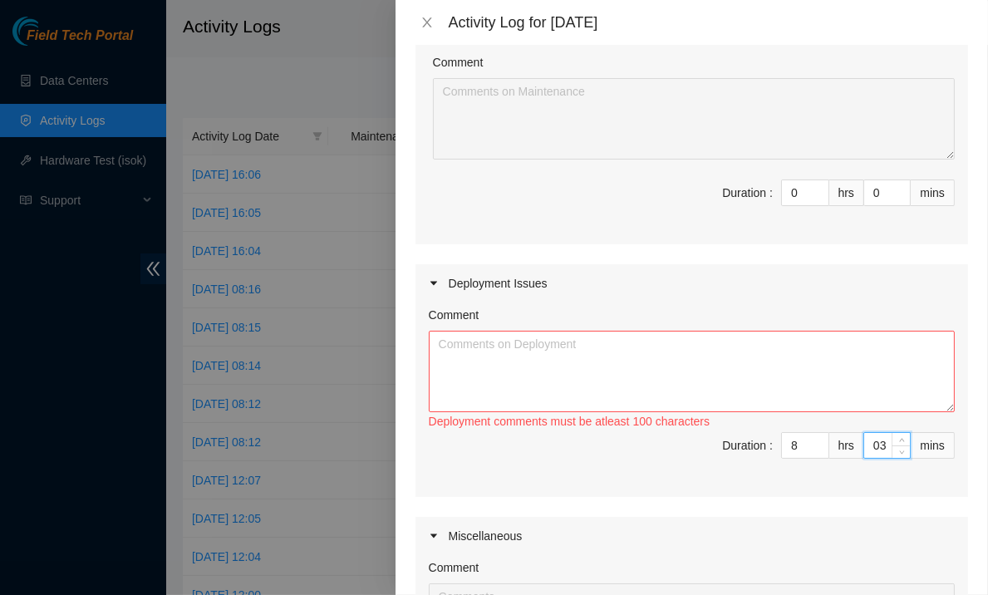
type input "0"
type input "3"
type input "30"
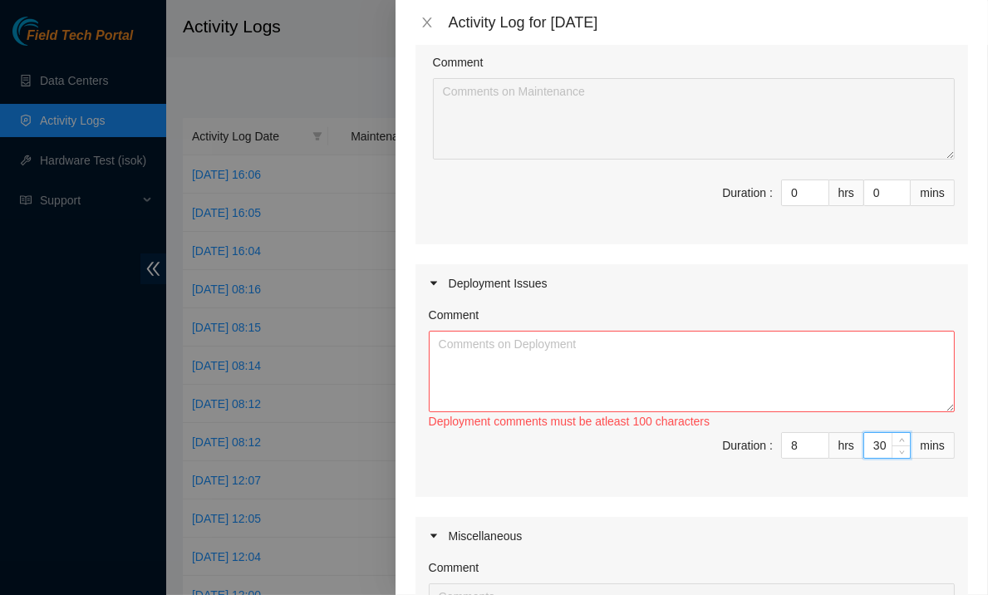
type input "30"
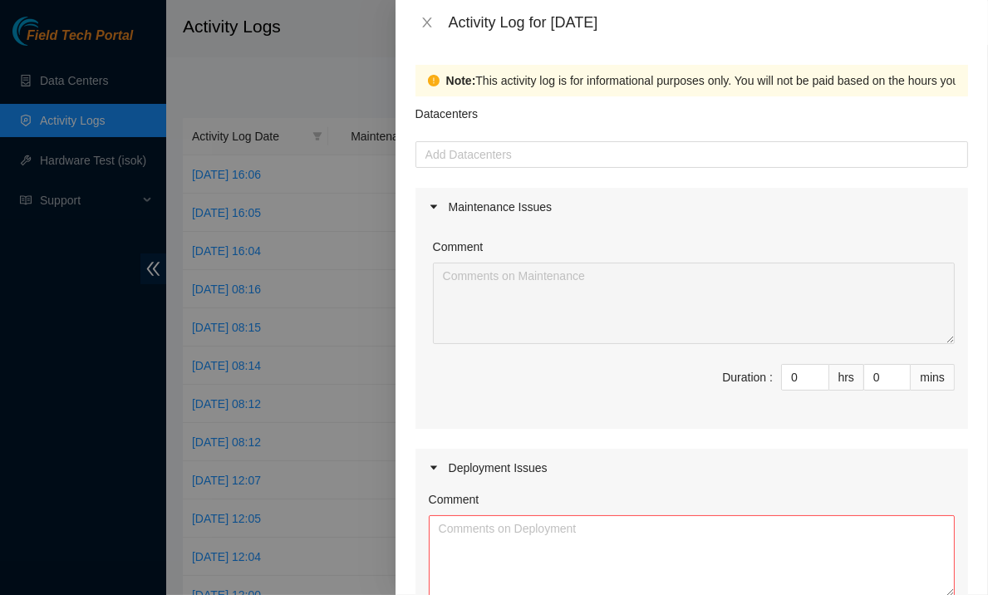
type input "30"
click at [596, 138] on div "Datacenters" at bounding box center [691, 118] width 552 height 45
click at [596, 149] on div at bounding box center [692, 155] width 544 height 20
type input "q"
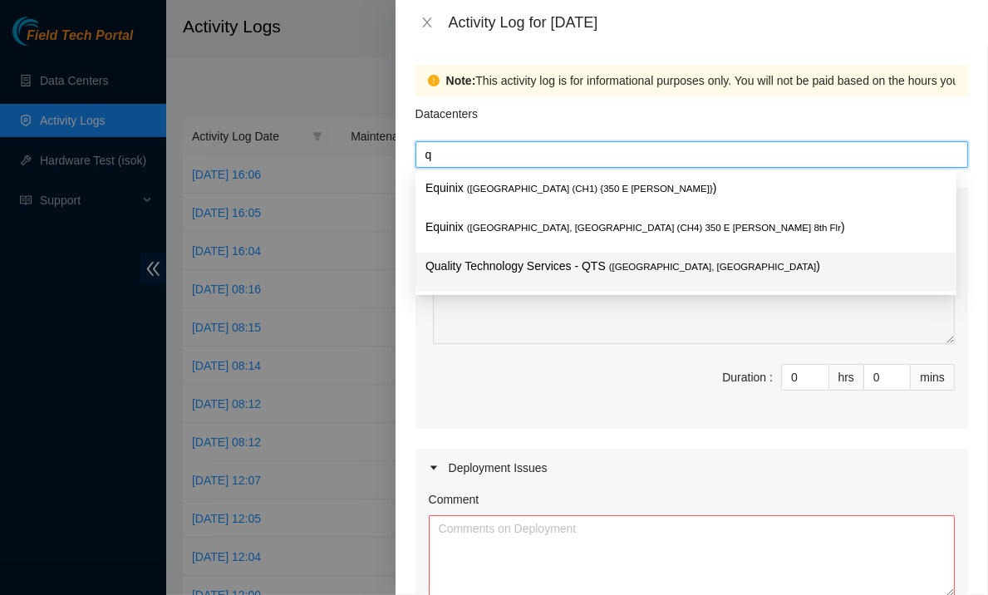
click at [540, 286] on div "Quality Technology Services - QTS ( Chicago, IL )" at bounding box center [685, 272] width 521 height 31
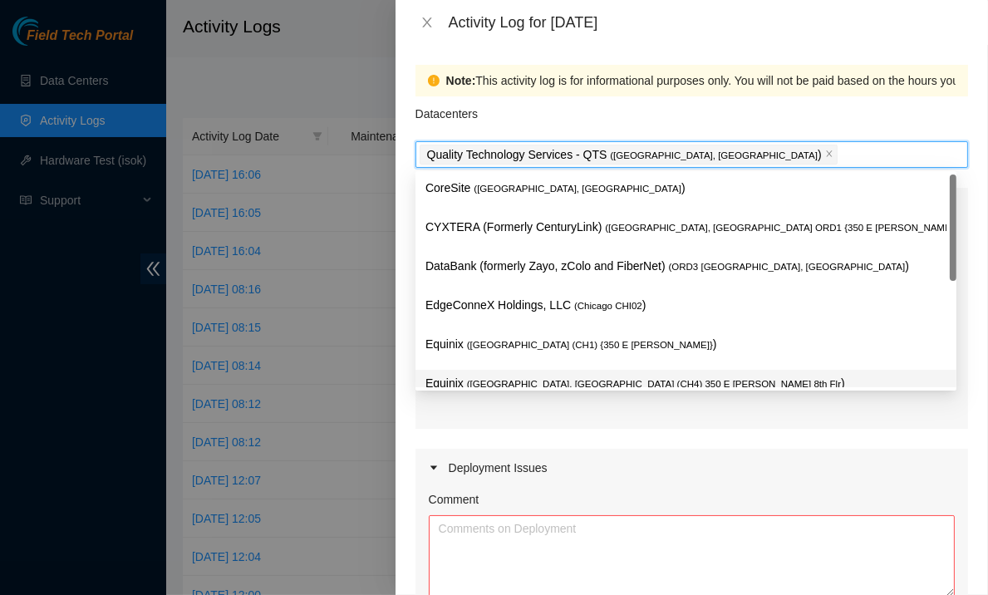
click at [415, 428] on div "Maintenance Issues Comment Duration : 0 hrs 0 mins Deployment Issues Comment De…" at bounding box center [691, 561] width 552 height 746
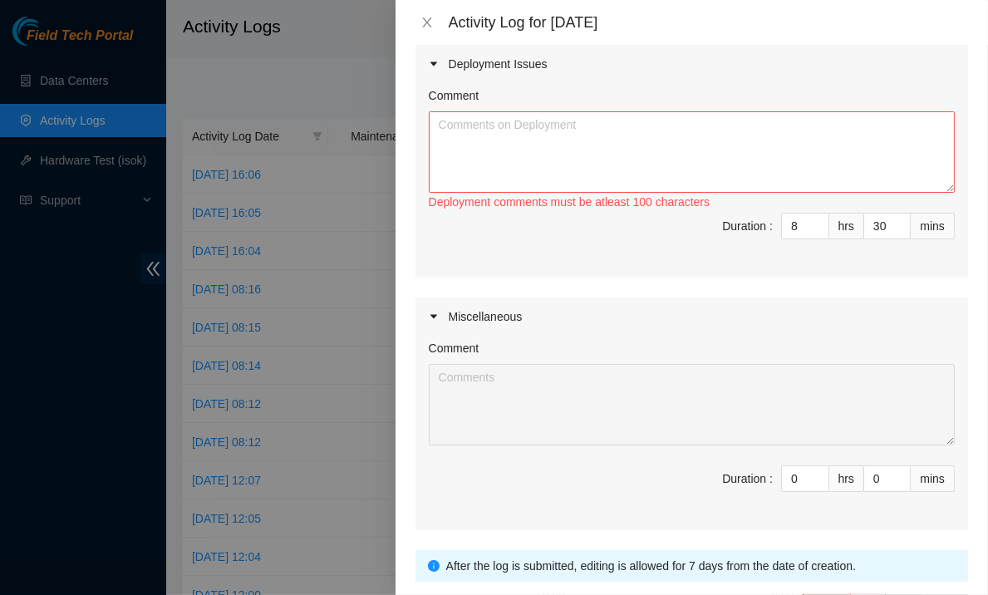
scroll to position [410, 0]
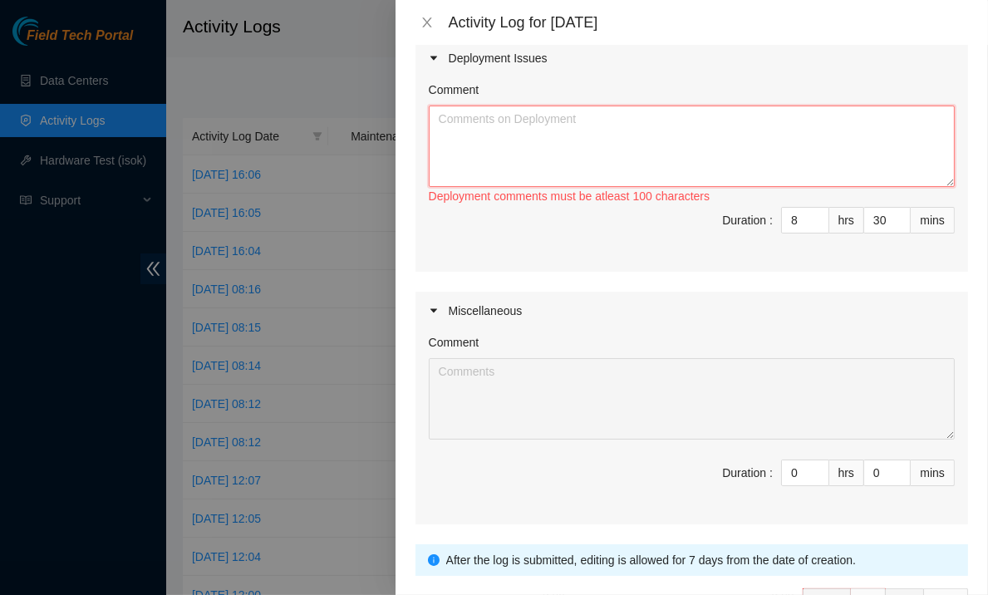
click at [543, 164] on textarea "Comment" at bounding box center [692, 146] width 526 height 81
paste textarea "IY168 DP79607 IY166 DP79604 IY167 DP79605 IY155 DP77234 IY153 DP77235 IY156 DP7…"
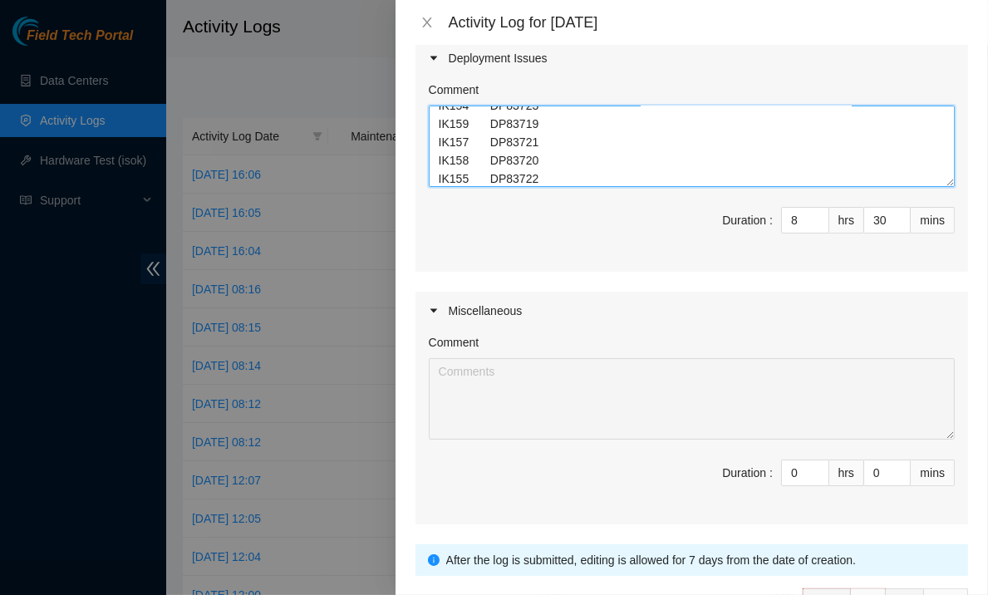
scroll to position [516, 0]
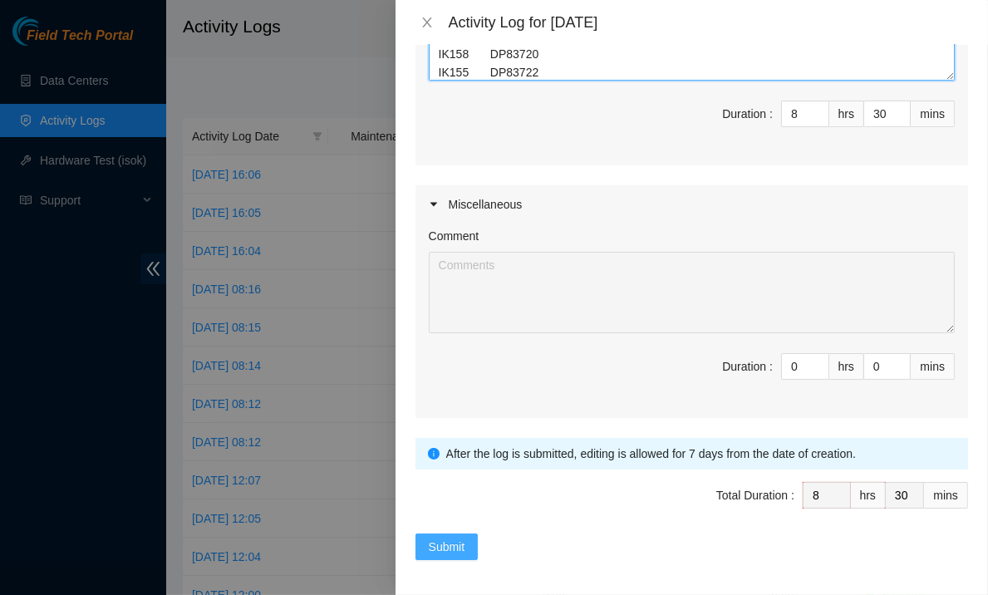
type textarea "IY168 DP79607 IY166 DP79604 IY167 DP79605 IY155 DP77234 IY153 DP77235 IY156 DP7…"
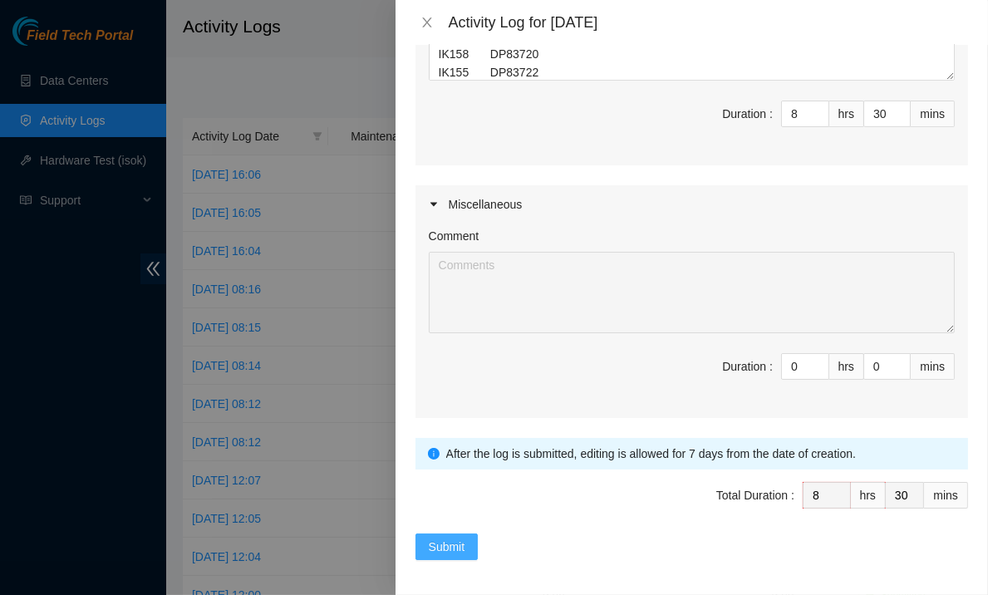
click at [425, 539] on button "Submit" at bounding box center [446, 546] width 63 height 27
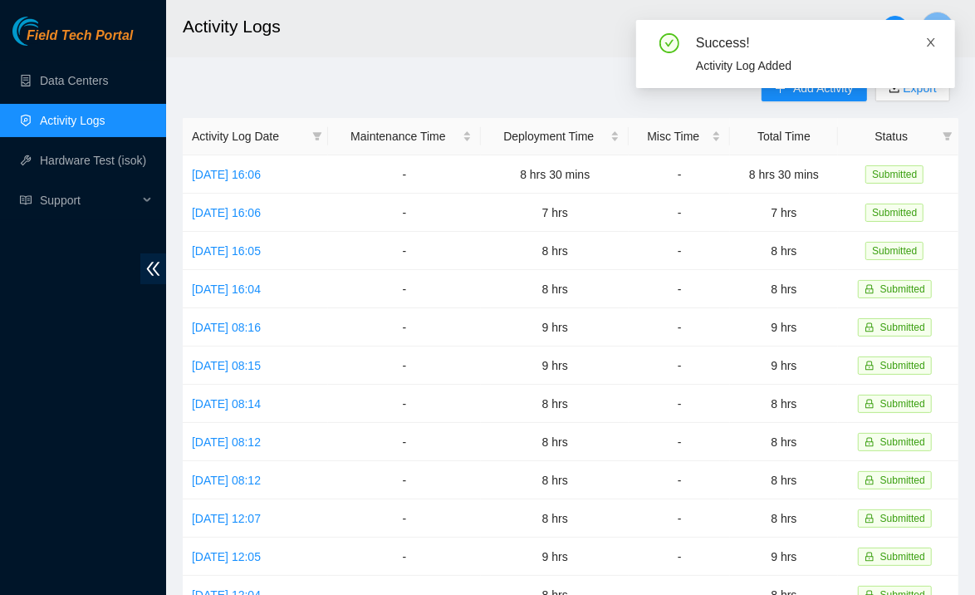
click at [936, 42] on icon "close" at bounding box center [931, 43] width 12 height 12
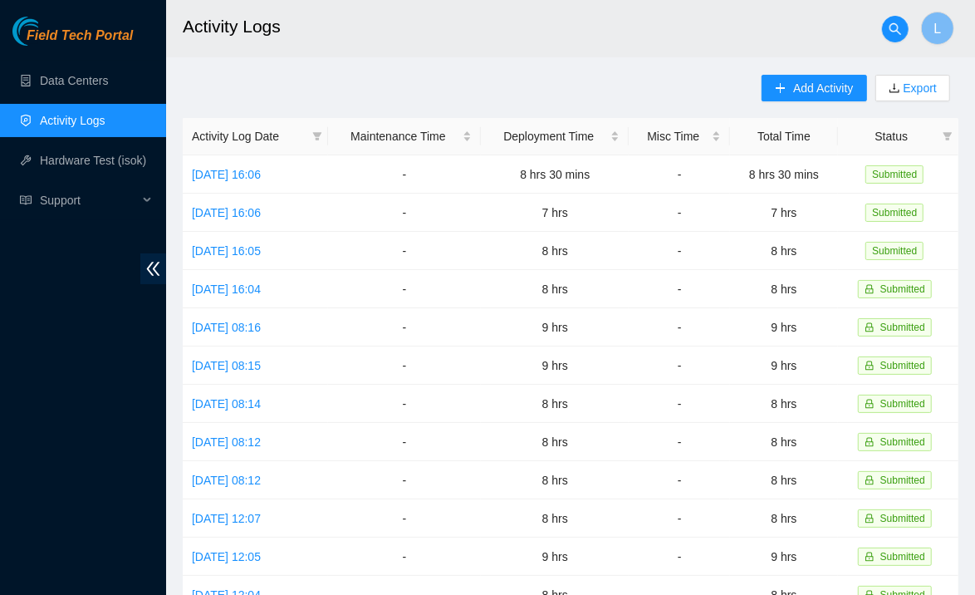
click at [815, 102] on div "Add Activity Export" at bounding box center [860, 96] width 197 height 43
click at [814, 89] on span "Add Activity" at bounding box center [823, 88] width 60 height 18
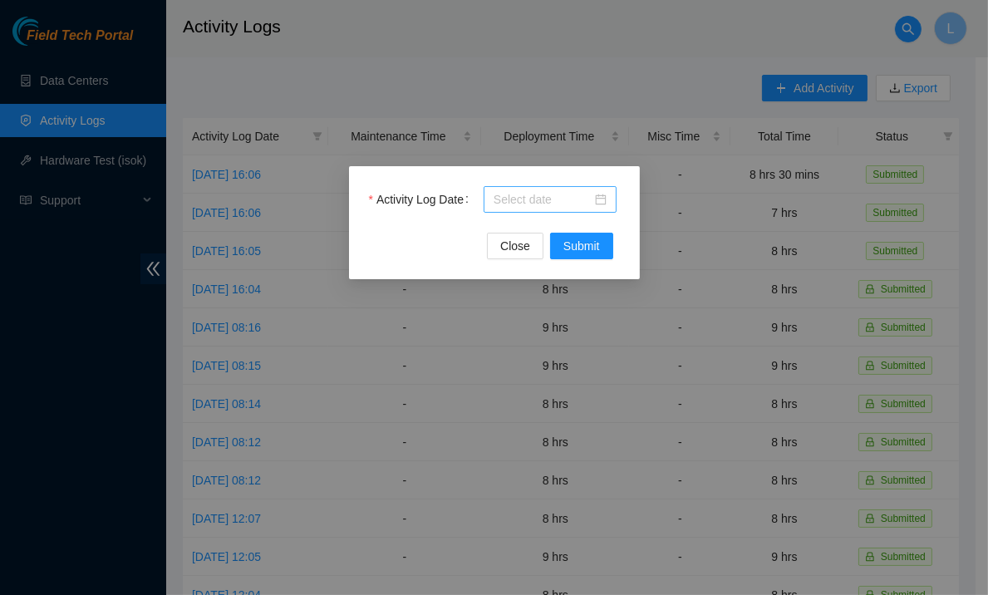
click at [561, 194] on input "Activity Log Date" at bounding box center [542, 199] width 98 height 18
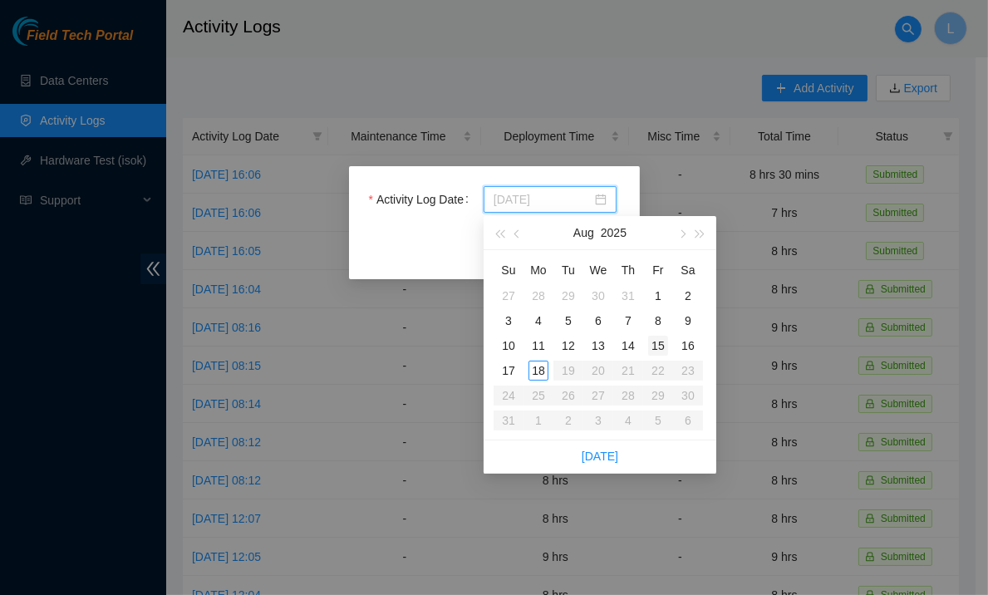
type input "2025-08-15"
click at [655, 346] on div "15" at bounding box center [658, 346] width 20 height 20
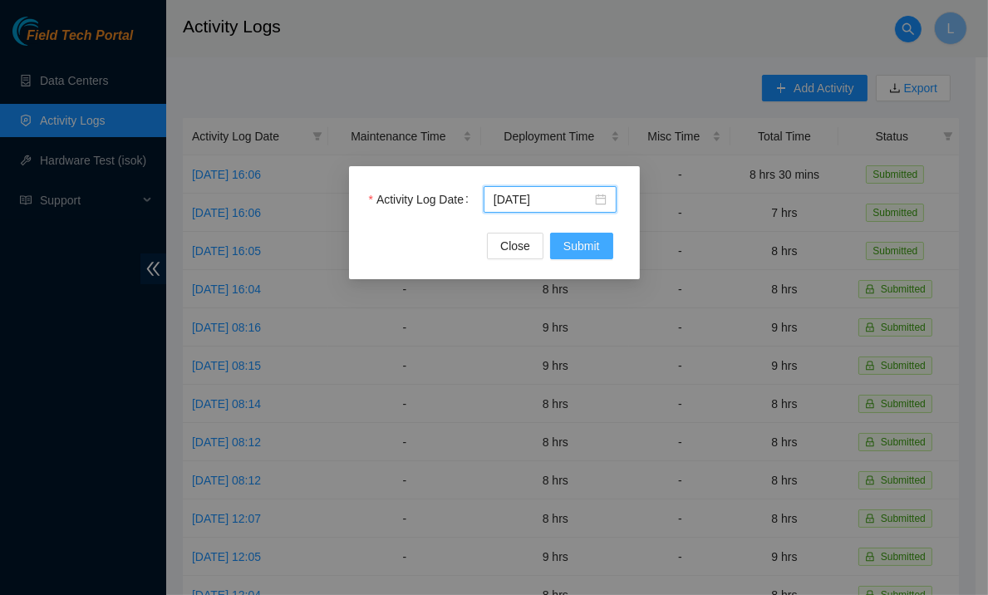
click at [596, 248] on span "Submit" at bounding box center [581, 246] width 37 height 18
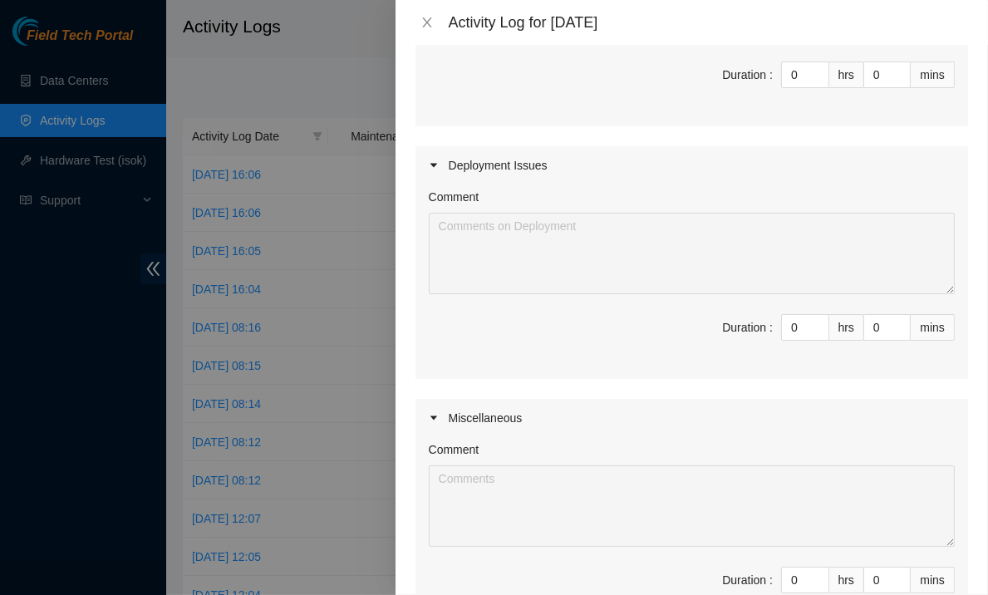
scroll to position [304, 0]
click at [793, 331] on input "0" at bounding box center [805, 325] width 47 height 25
type input "9"
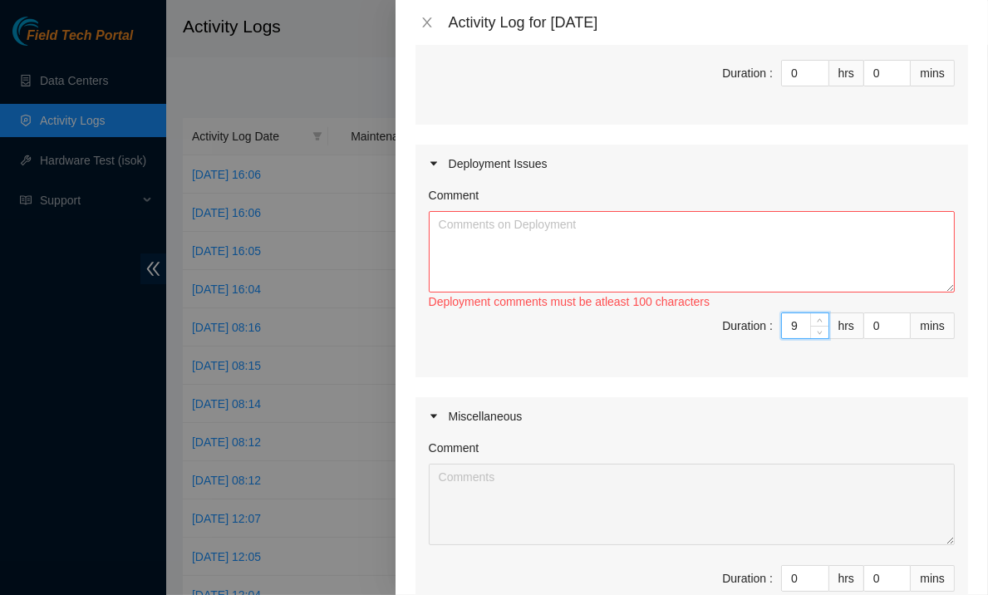
type input "0"
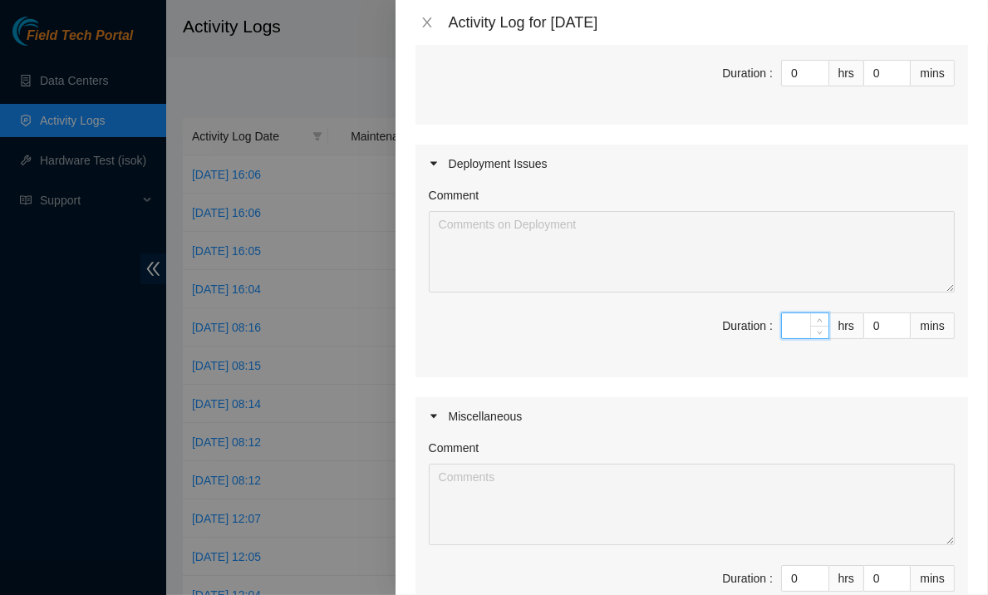
type input "8"
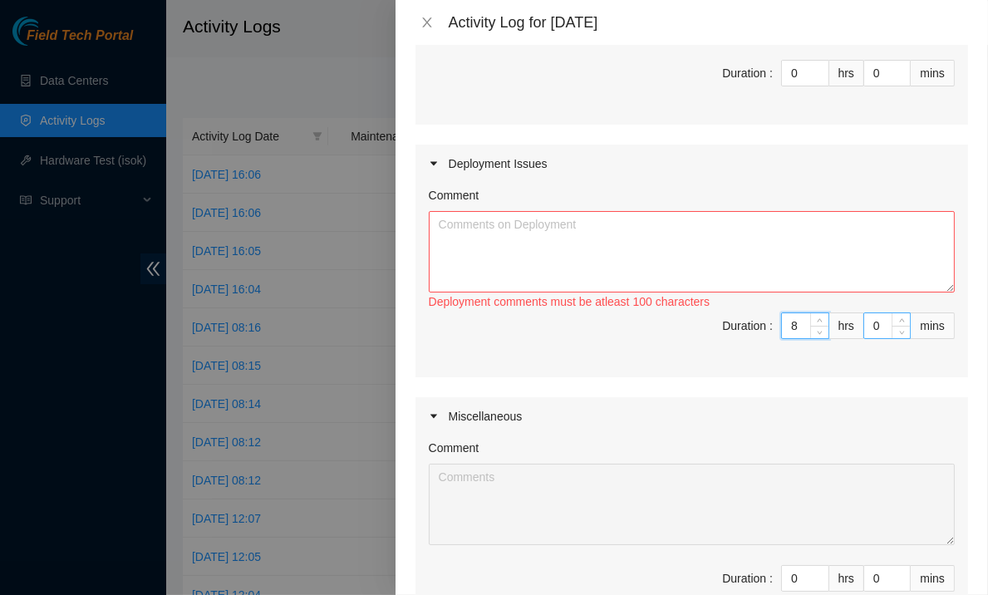
type input "8"
click at [864, 326] on input "0" at bounding box center [887, 325] width 46 height 25
type input "30"
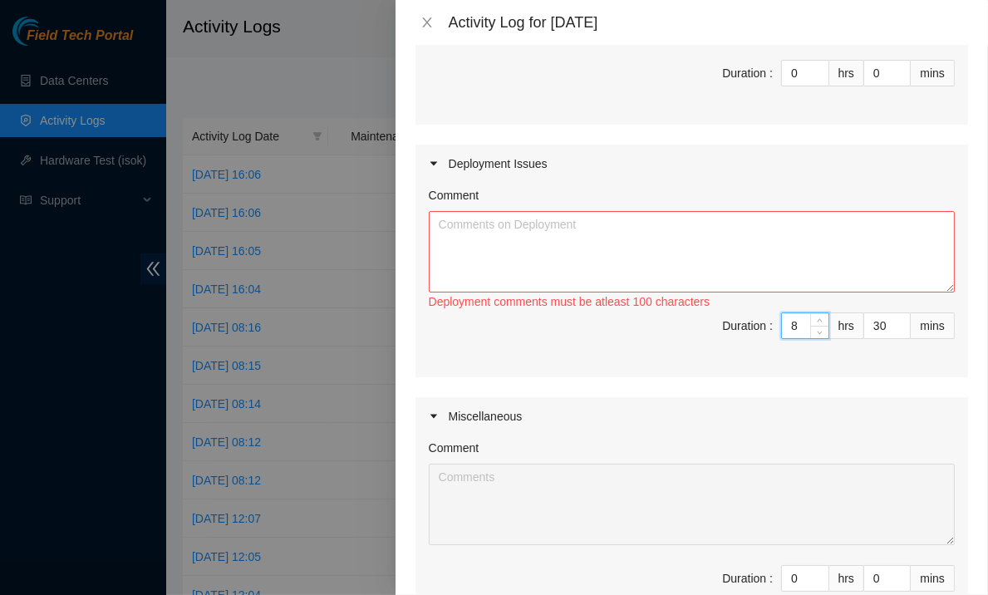
click at [782, 321] on input "8" at bounding box center [805, 325] width 47 height 25
type input "9"
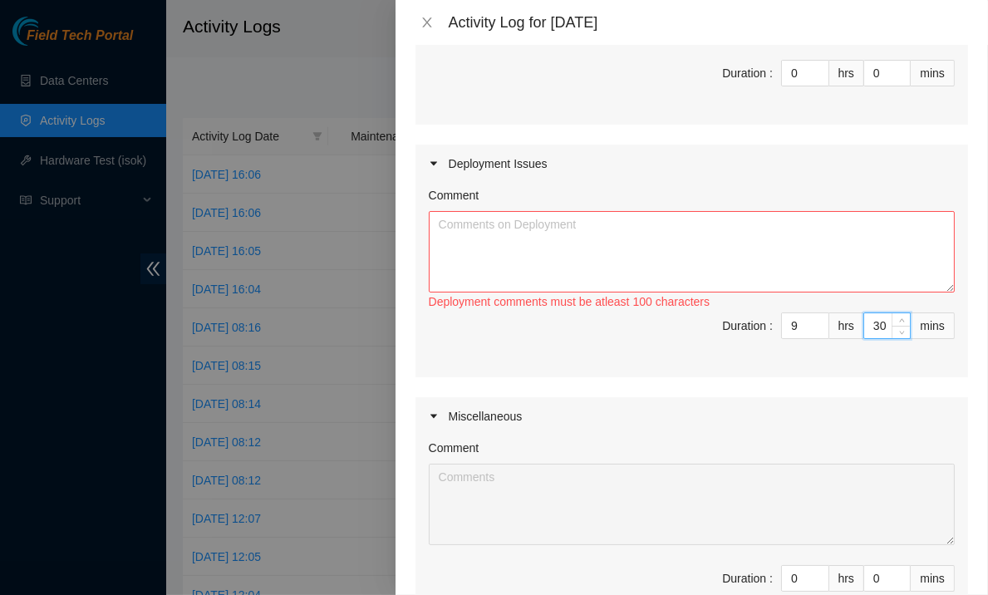
click at [866, 325] on input "30" at bounding box center [887, 325] width 46 height 25
type input "0"
click at [739, 228] on textarea "Comment" at bounding box center [692, 251] width 526 height 81
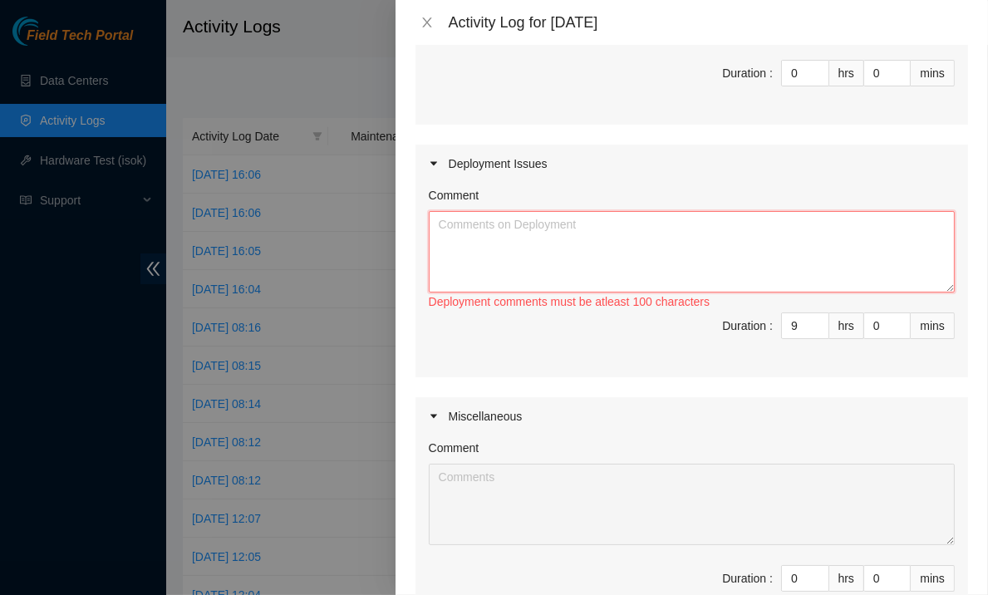
paste textarea "IY168 DP79607 IY166 DP79604 IY167 DP79605 IY155 DP77234 IY153 DP77235 IY156 DP7…"
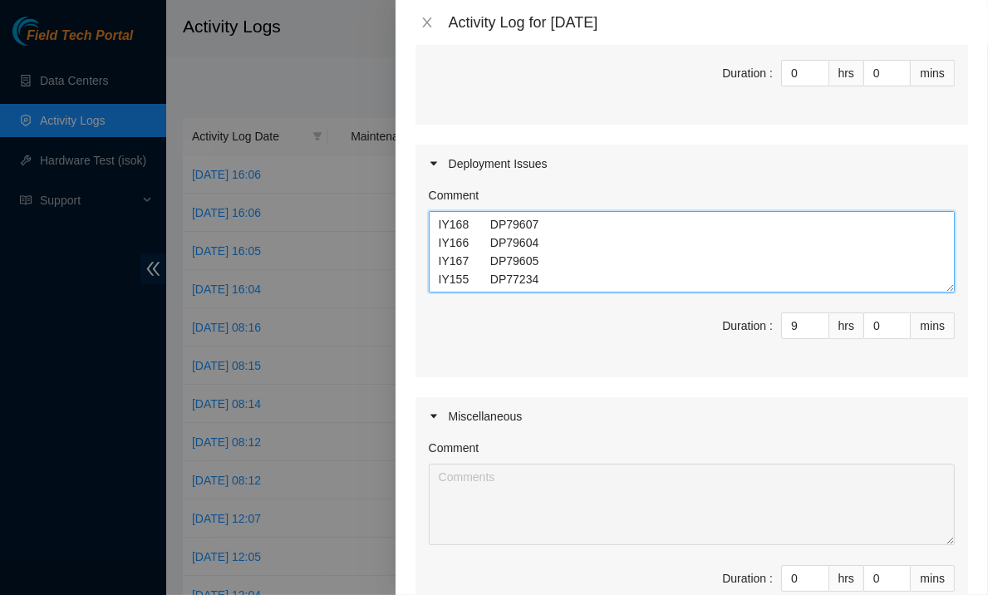
scroll to position [0, 0]
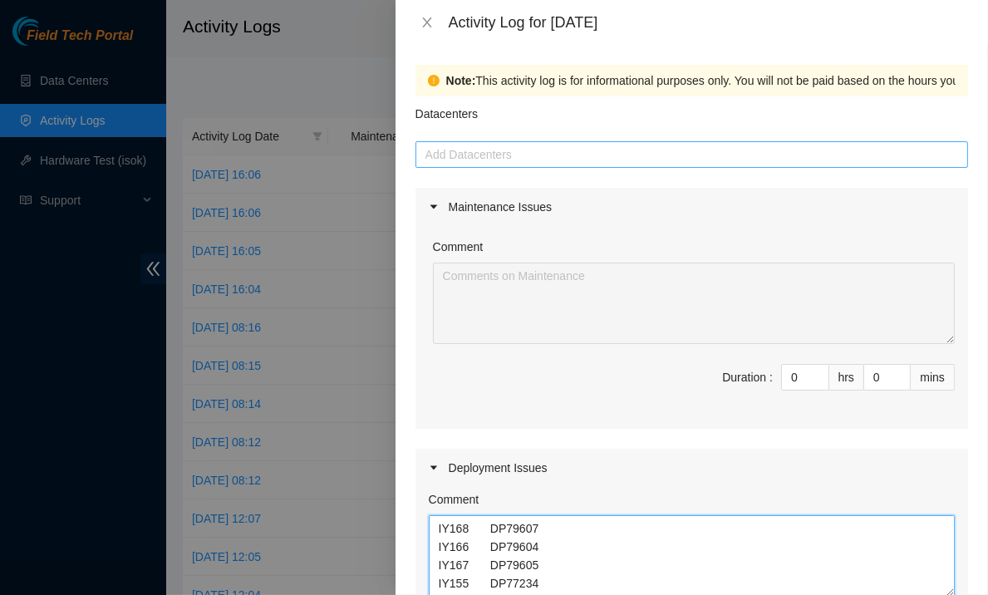
click at [631, 152] on div at bounding box center [692, 155] width 544 height 20
type textarea "IY168 DP79607 IY166 DP79604 IY167 DP79605 IY155 DP77234 IY153 DP77235 IY156 DP7…"
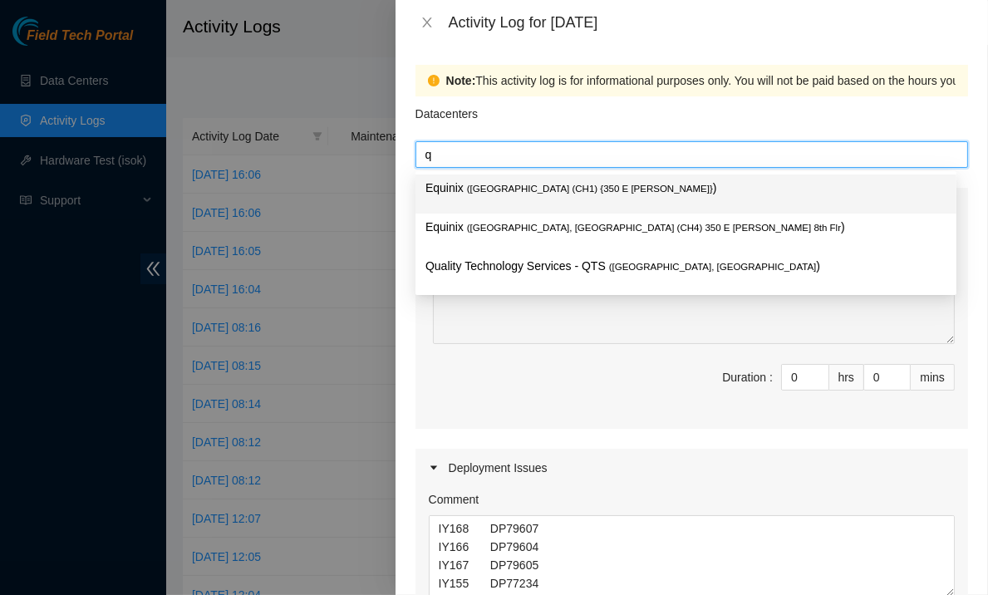
type input "qu"
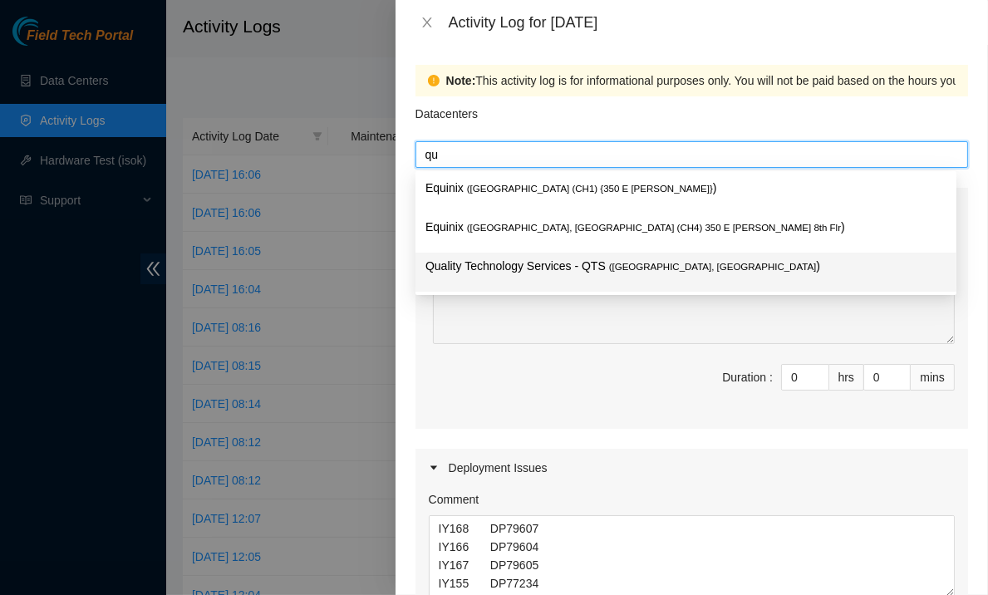
click at [524, 261] on p "Quality Technology Services - QTS ( Chicago, IL )" at bounding box center [685, 266] width 521 height 19
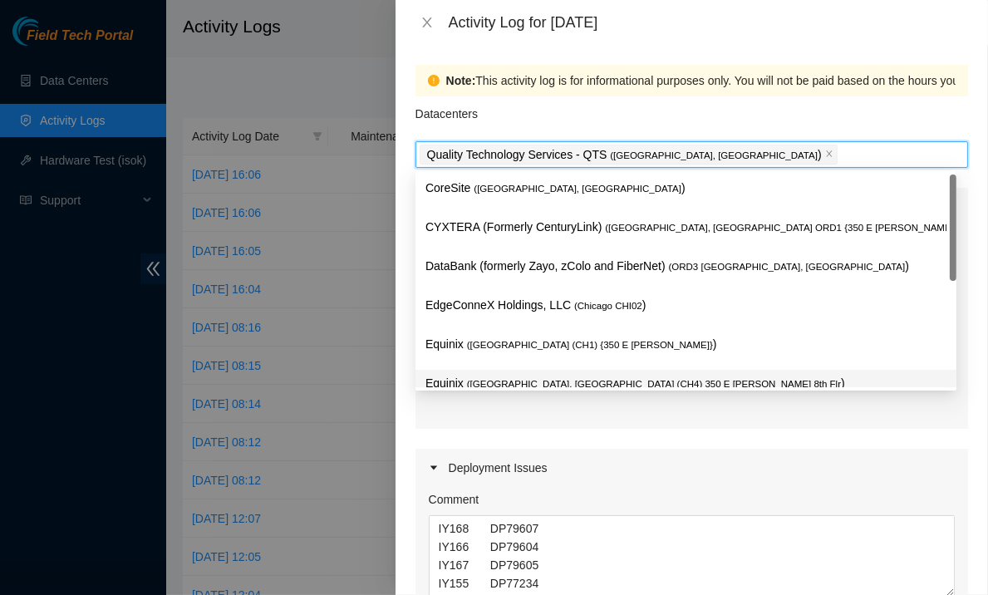
click at [404, 434] on div "Note: This activity log is for informational purposes only. You will not be pai…" at bounding box center [691, 320] width 592 height 550
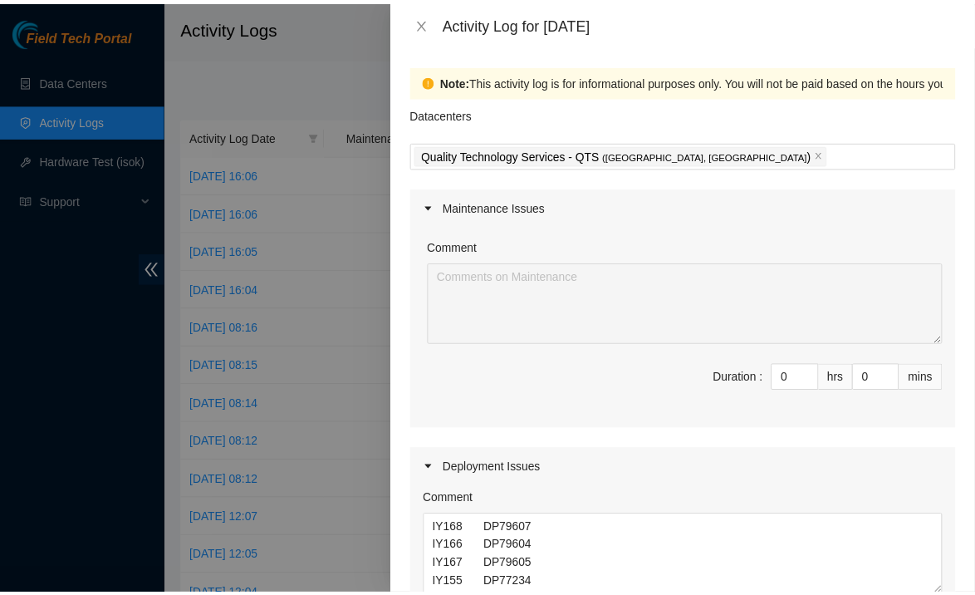
scroll to position [516, 0]
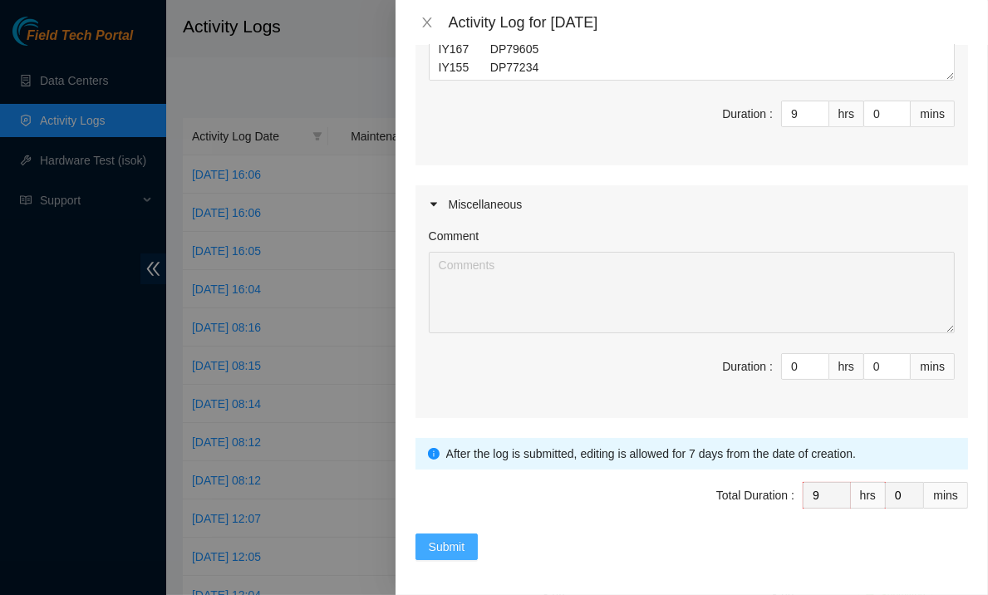
click at [440, 542] on span "Submit" at bounding box center [447, 546] width 37 height 18
